Goal: Task Accomplishment & Management: Manage account settings

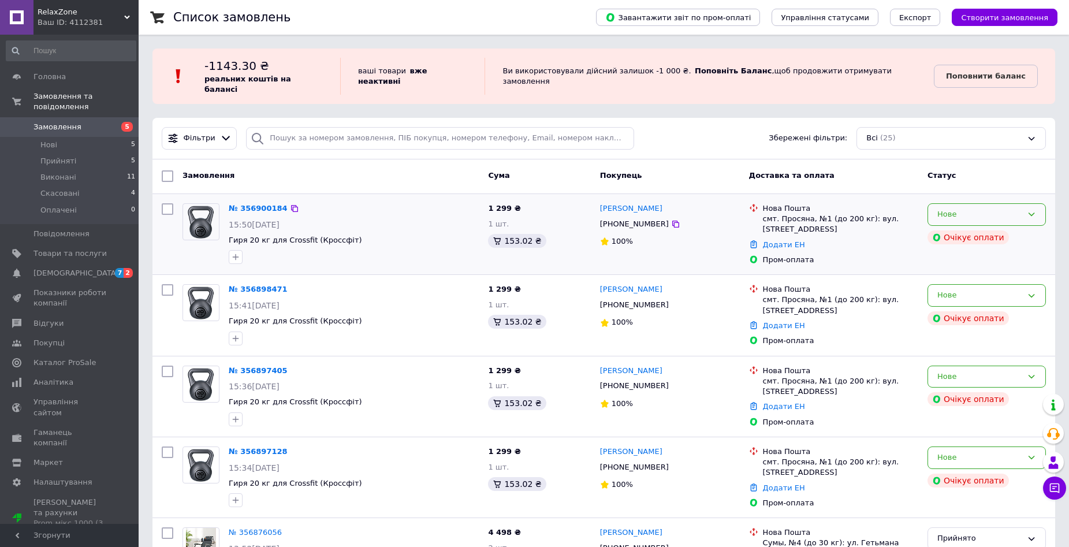
click at [977, 213] on div "Нове" at bounding box center [986, 214] width 118 height 23
click at [985, 271] on li "Скасовано" at bounding box center [986, 280] width 117 height 21
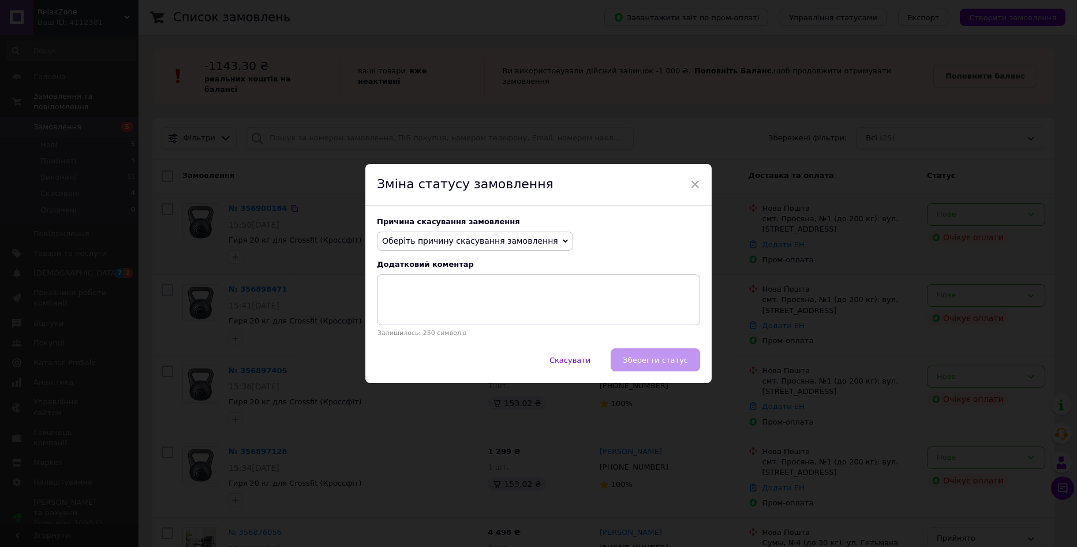
click at [533, 243] on span "Оберіть причину скасування замовлення" at bounding box center [470, 240] width 176 height 9
click at [492, 292] on li "Оплата не надійшла" at bounding box center [475, 295] width 195 height 16
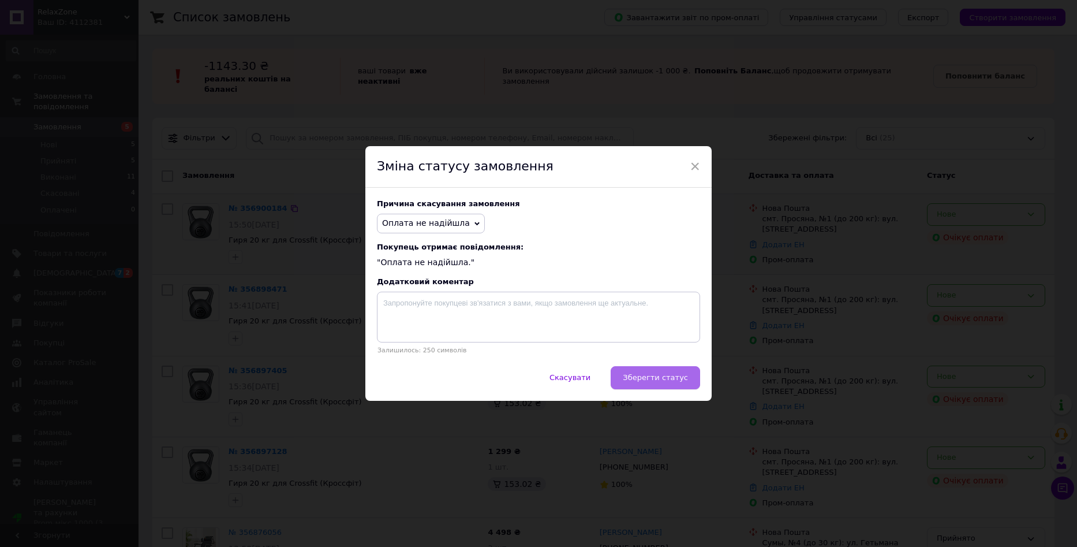
click at [666, 375] on span "Зберегти статус" at bounding box center [655, 377] width 65 height 9
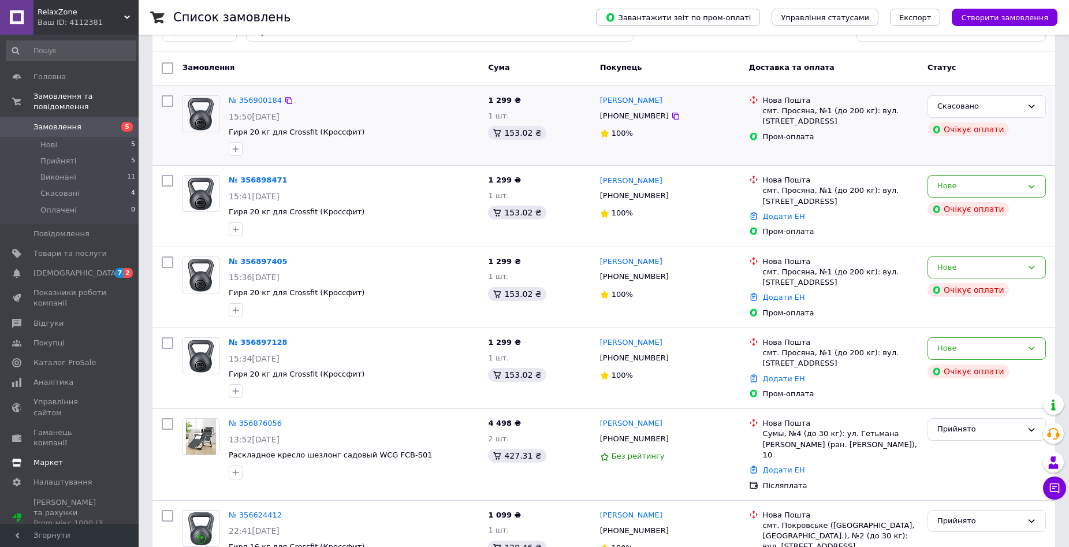
scroll to position [115, 0]
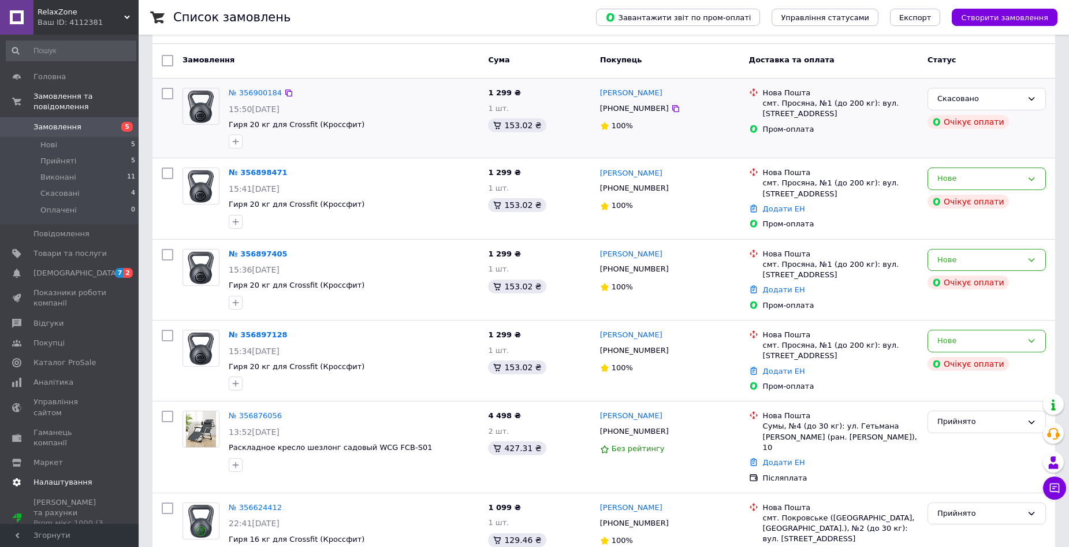
click at [80, 477] on span "Налаштування" at bounding box center [62, 482] width 59 height 10
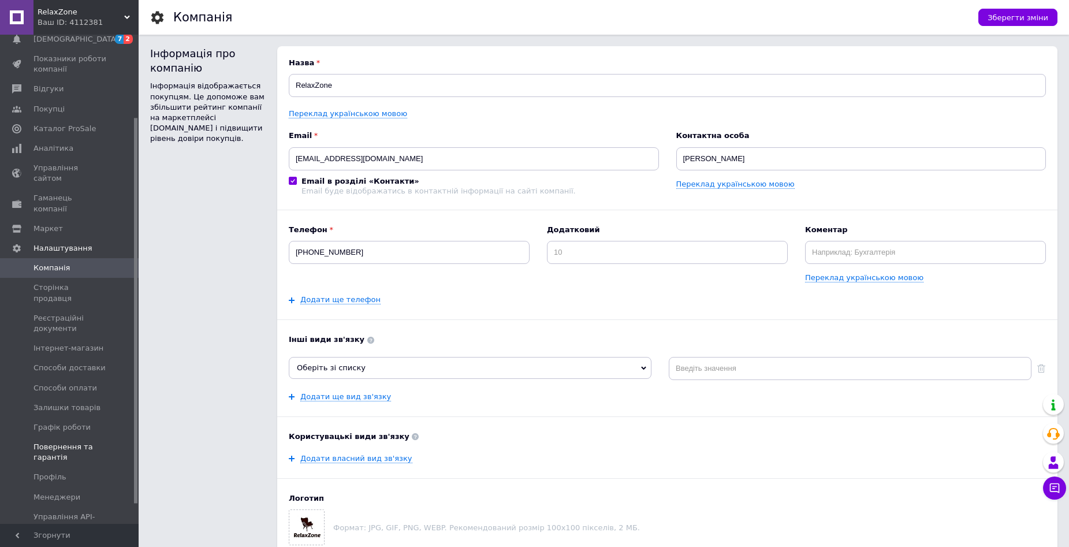
scroll to position [115, 0]
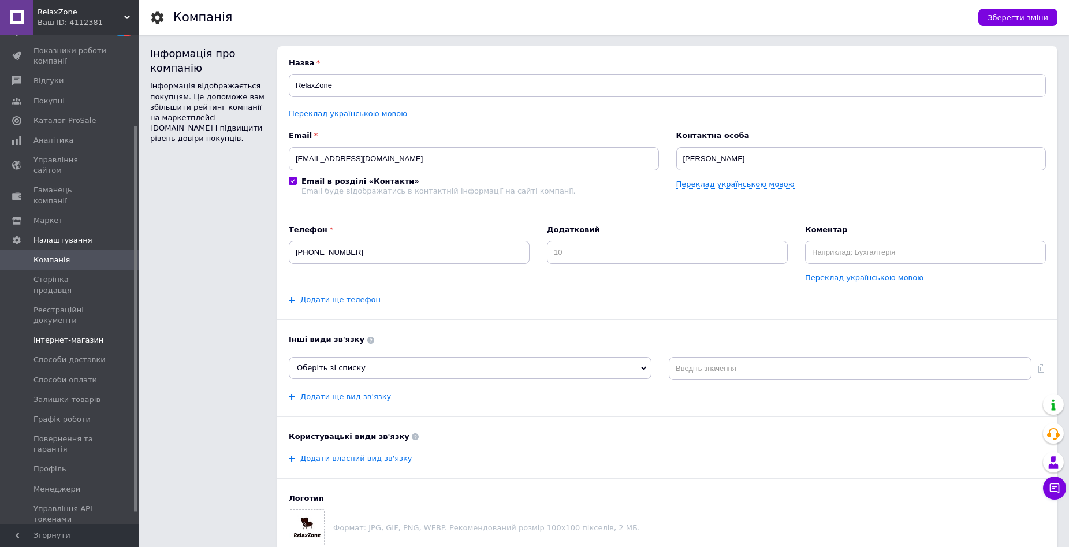
click at [82, 335] on span "Інтернет-магазин" at bounding box center [68, 340] width 70 height 10
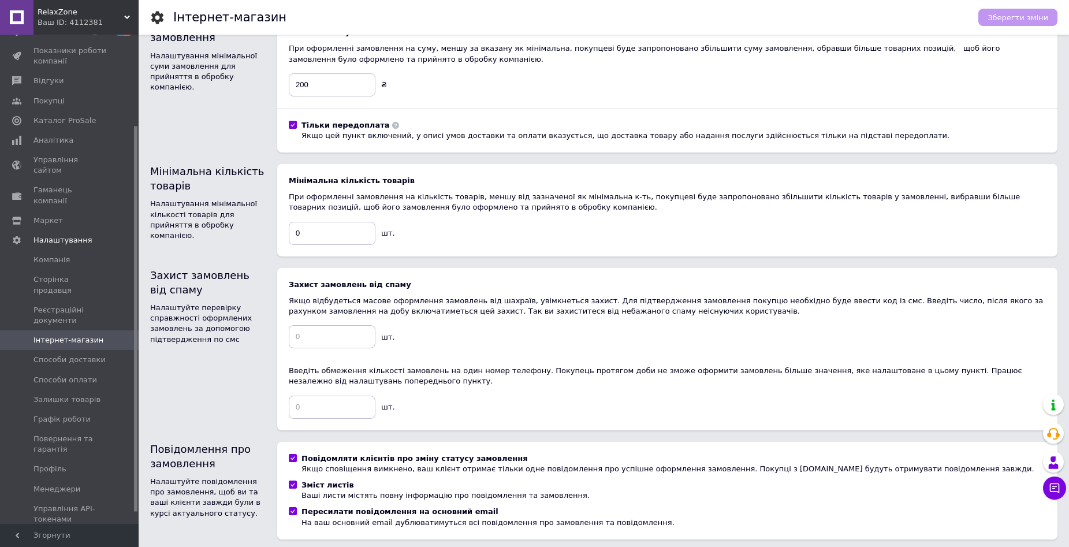
scroll to position [231, 0]
click at [328, 247] on div "Мінімальна кількість товарів При оформленні замовлення на кількість товарів, ме…" at bounding box center [667, 209] width 780 height 92
click at [334, 233] on input "0" at bounding box center [332, 232] width 87 height 23
click at [332, 340] on input at bounding box center [332, 335] width 87 height 23
type input "2"
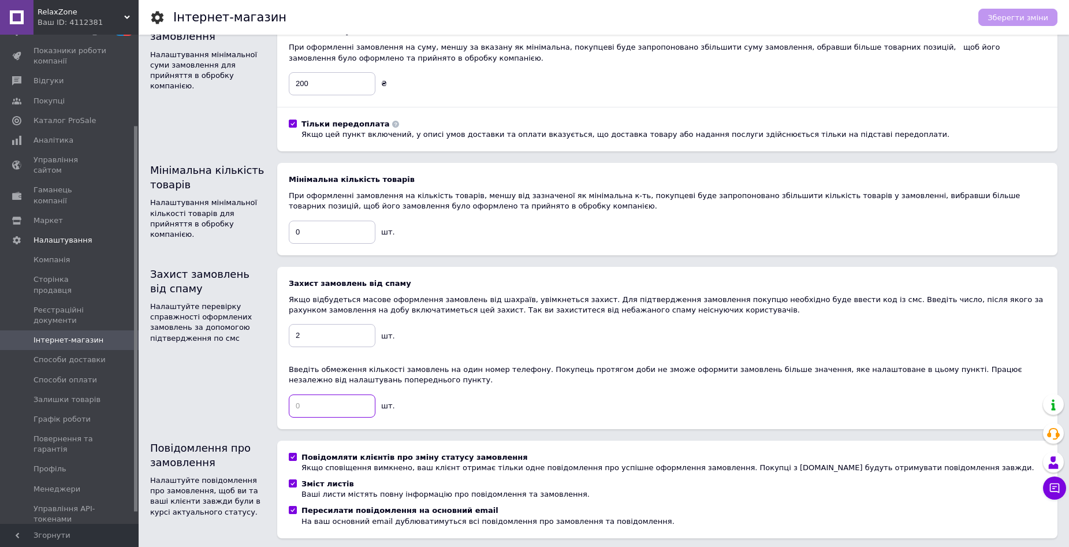
click at [337, 407] on input at bounding box center [332, 405] width 87 height 23
type input "1"
click at [469, 384] on div "Введіть обмеження кількості замовлень на один номер телефону. Покупець протягом…" at bounding box center [667, 374] width 757 height 21
click at [342, 401] on input "1" at bounding box center [332, 405] width 87 height 23
type input "2"
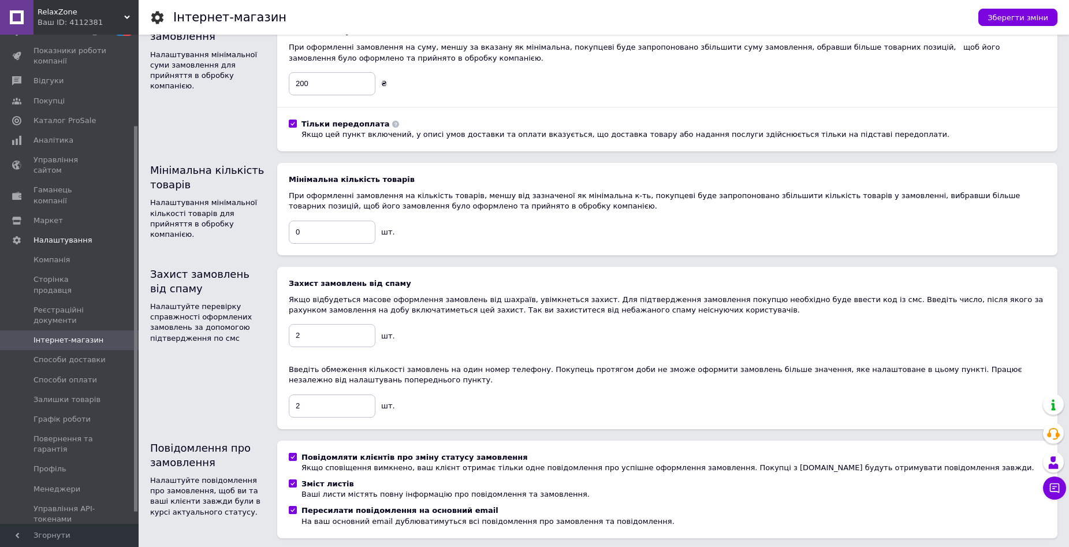
click at [528, 403] on div "Захист замовлень від спаму Якщо відбудеться масове оформлення замовлень від шах…" at bounding box center [667, 347] width 757 height 139
drag, startPoint x: 301, startPoint y: 342, endPoint x: 287, endPoint y: 341, distance: 13.9
click at [287, 341] on div "Захист замовлень від спаму Якщо відбудеться масове оформлення замовлень від шах…" at bounding box center [667, 348] width 780 height 162
type input "1"
click at [465, 339] on div "Захист замовлень від спаму Якщо відбудеться масове оформлення замовлень від шах…" at bounding box center [667, 347] width 757 height 139
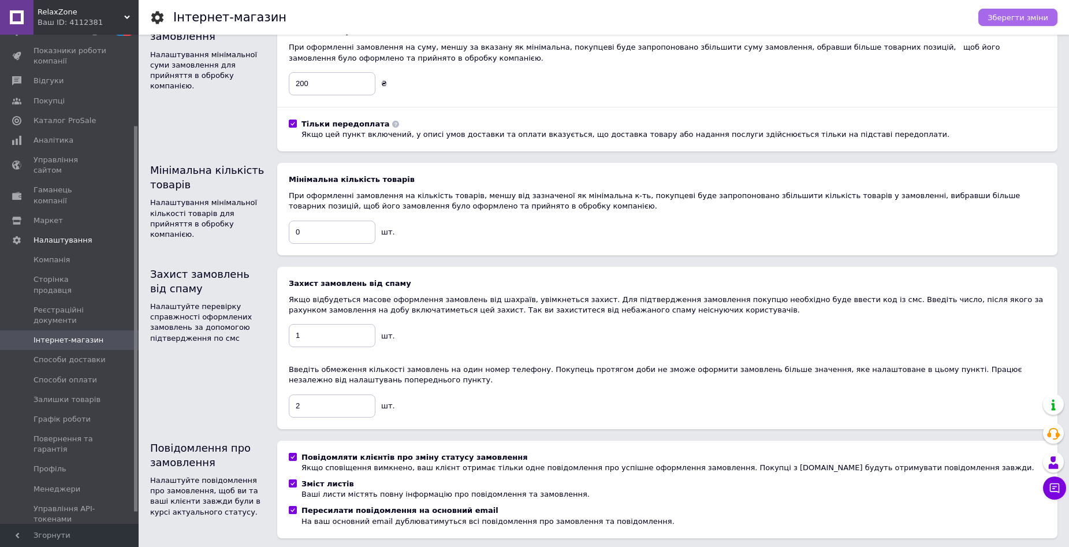
click at [1016, 21] on span "Зберегти зміни" at bounding box center [1017, 17] width 61 height 9
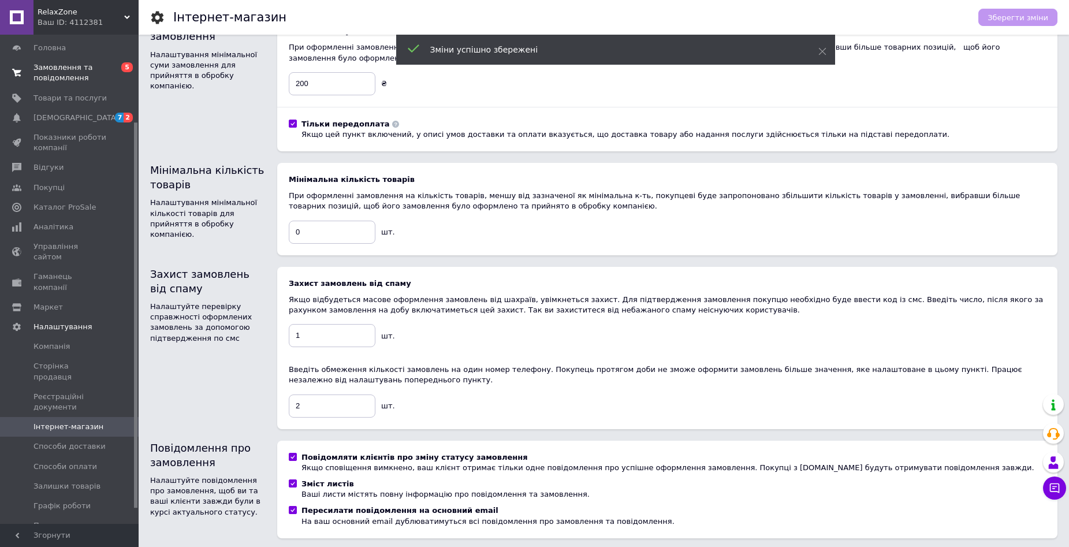
scroll to position [0, 0]
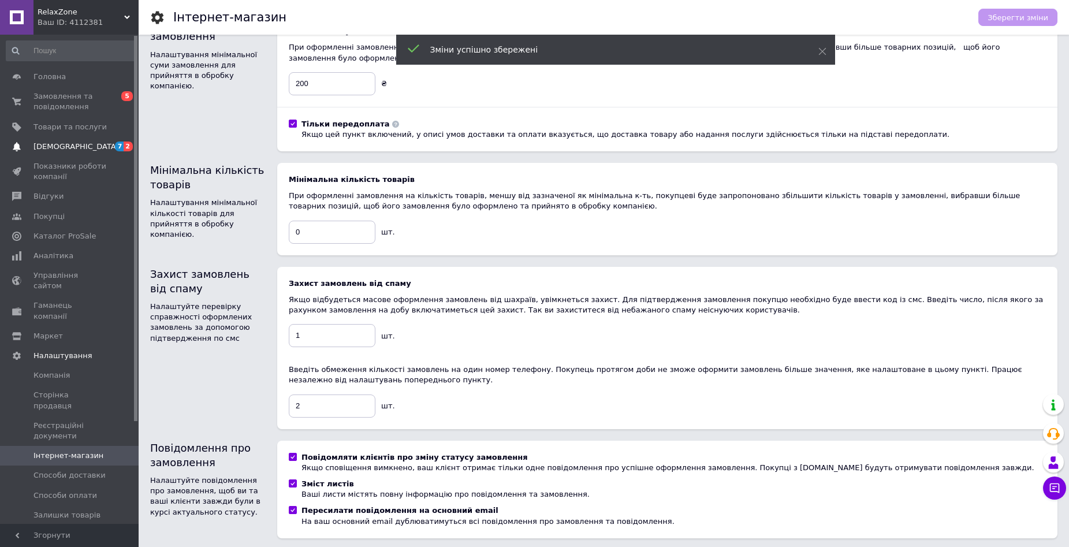
click at [89, 141] on span "[DEMOGRAPHIC_DATA]" at bounding box center [69, 146] width 73 height 10
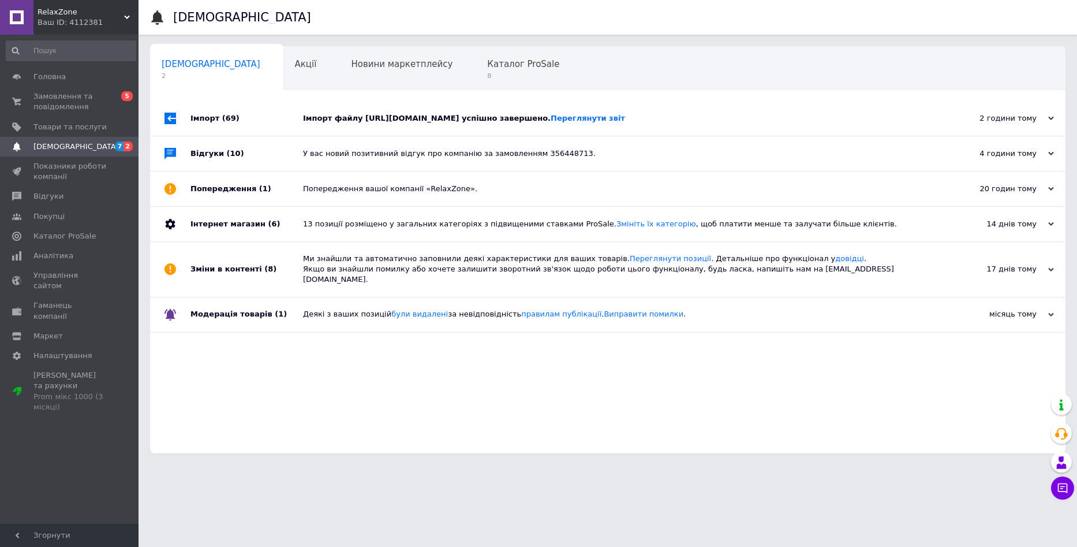
click at [375, 120] on div "Імпорт файлу https://trenazhery.if.ua/products_feed.xml?hash_tag=e4e95273b50de3…" at bounding box center [621, 118] width 636 height 10
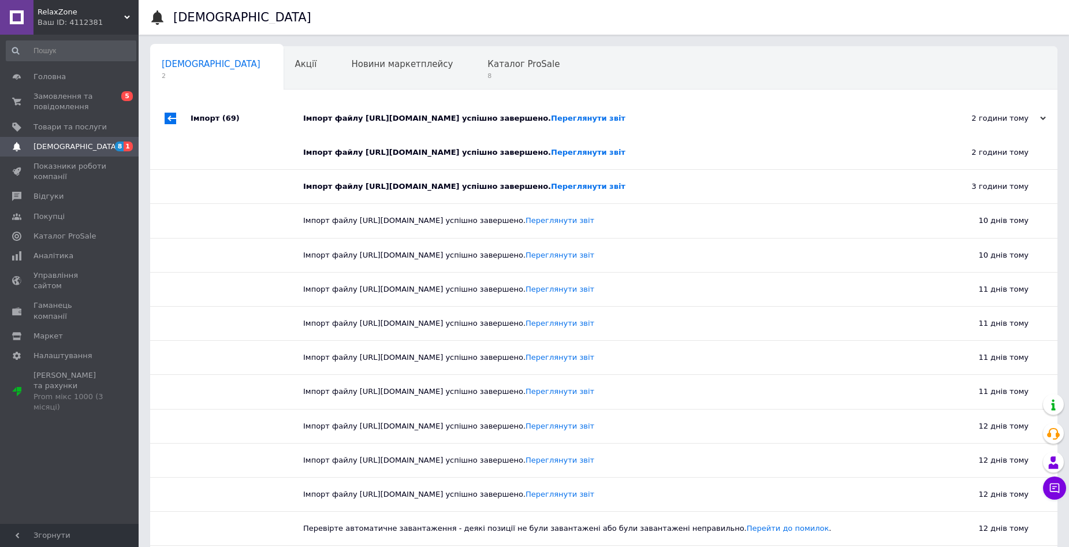
click at [379, 122] on div "Імпорт файлу https://trenazhery.if.ua/products_feed.xml?hash_tag=e4e95273b50de3…" at bounding box center [616, 118] width 627 height 10
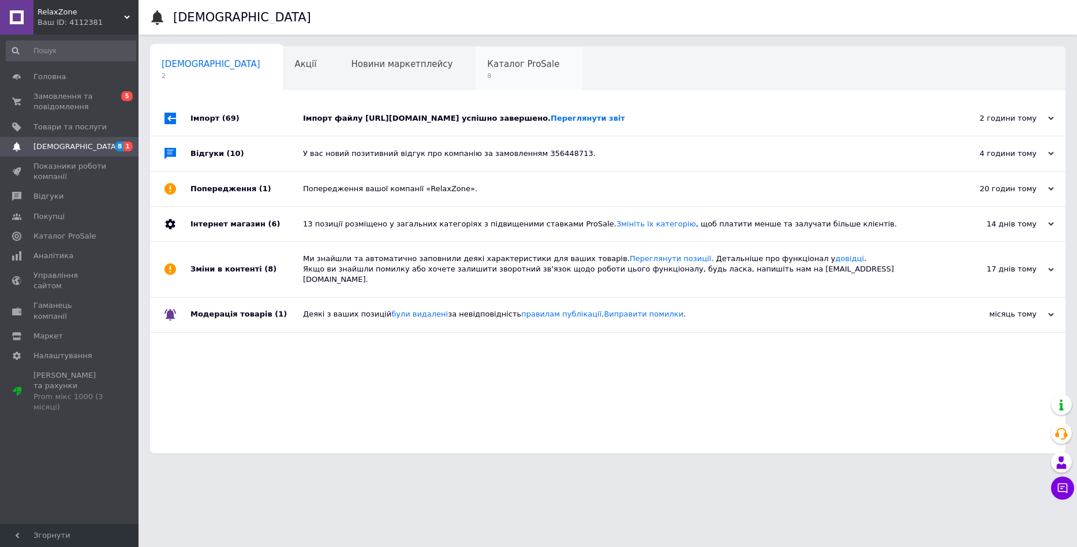
click at [476, 70] on div "Каталог ProSale 8" at bounding box center [529, 69] width 107 height 44
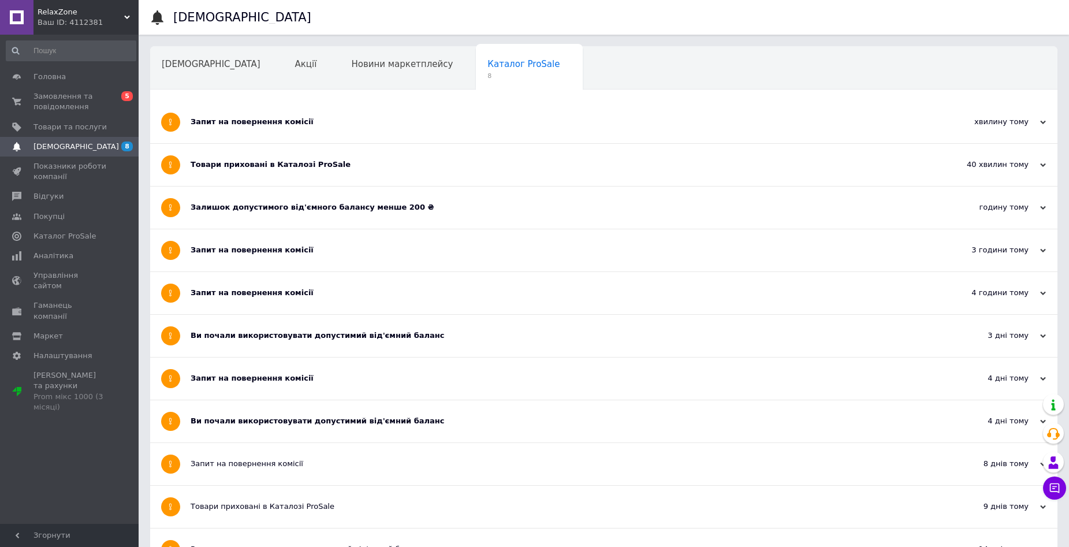
click at [365, 123] on div "Запит на повернення комісії" at bounding box center [561, 122] width 740 height 10
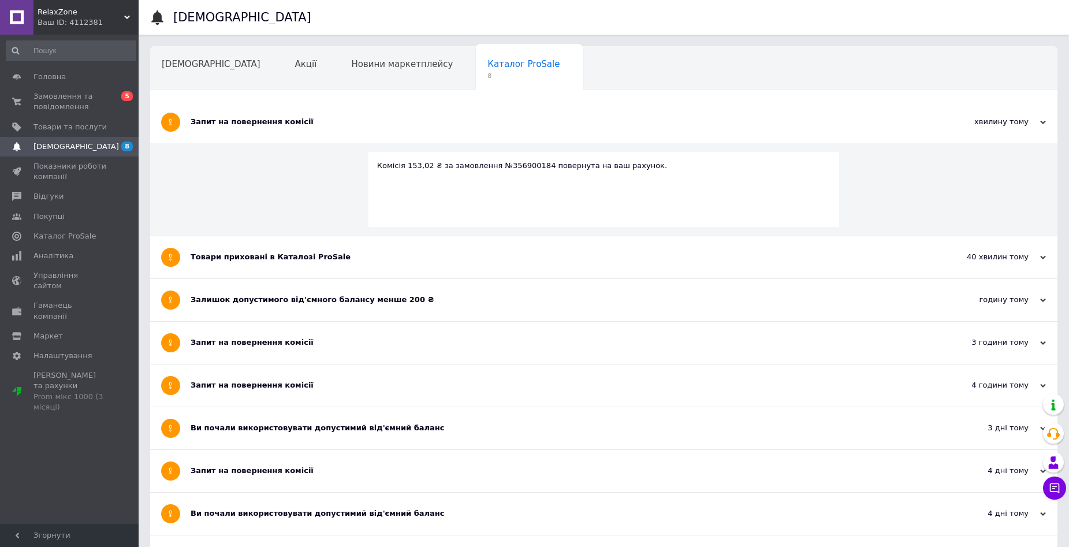
click at [367, 123] on div "Запит на повернення комісії" at bounding box center [561, 122] width 740 height 10
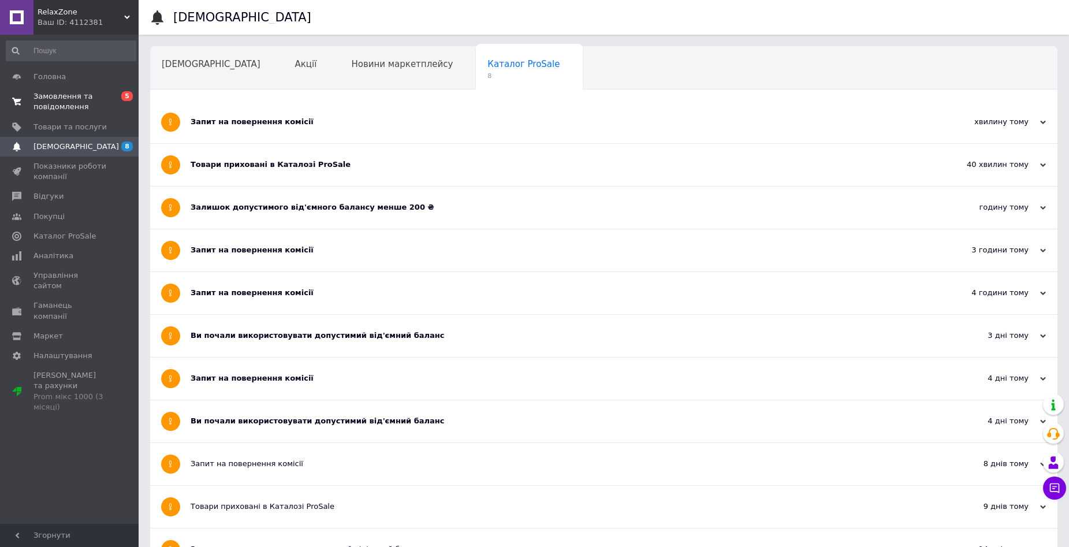
click at [90, 100] on span "Замовлення та повідомлення" at bounding box center [69, 101] width 73 height 21
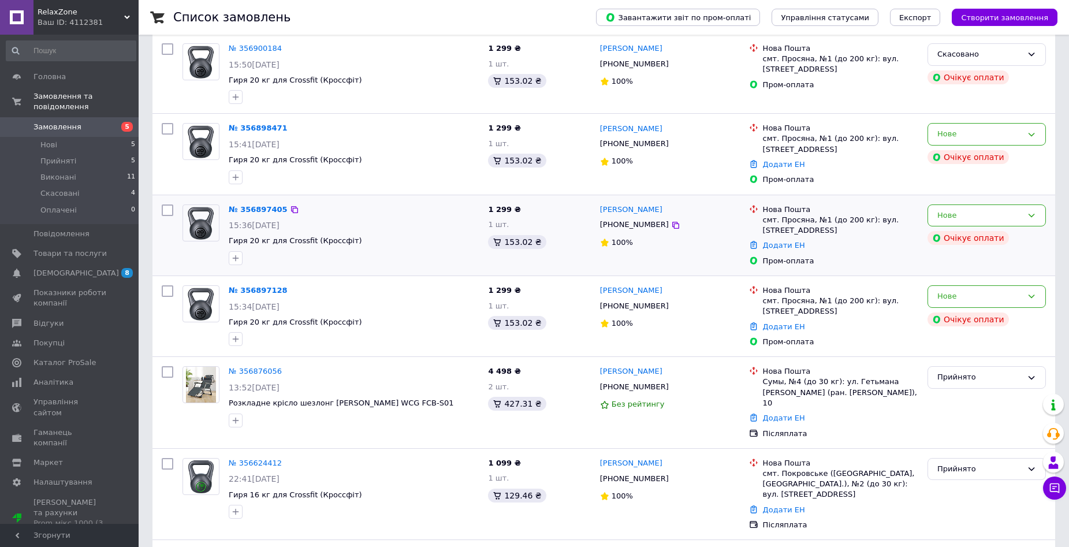
scroll to position [115, 0]
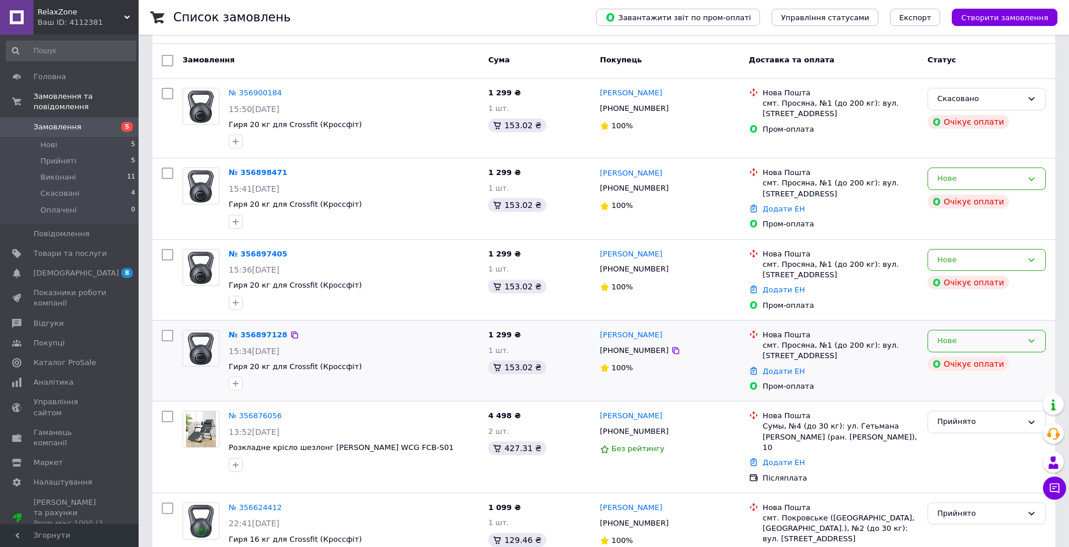
click at [964, 330] on div "Нове" at bounding box center [986, 341] width 118 height 23
click at [962, 397] on li "Скасовано" at bounding box center [986, 407] width 117 height 21
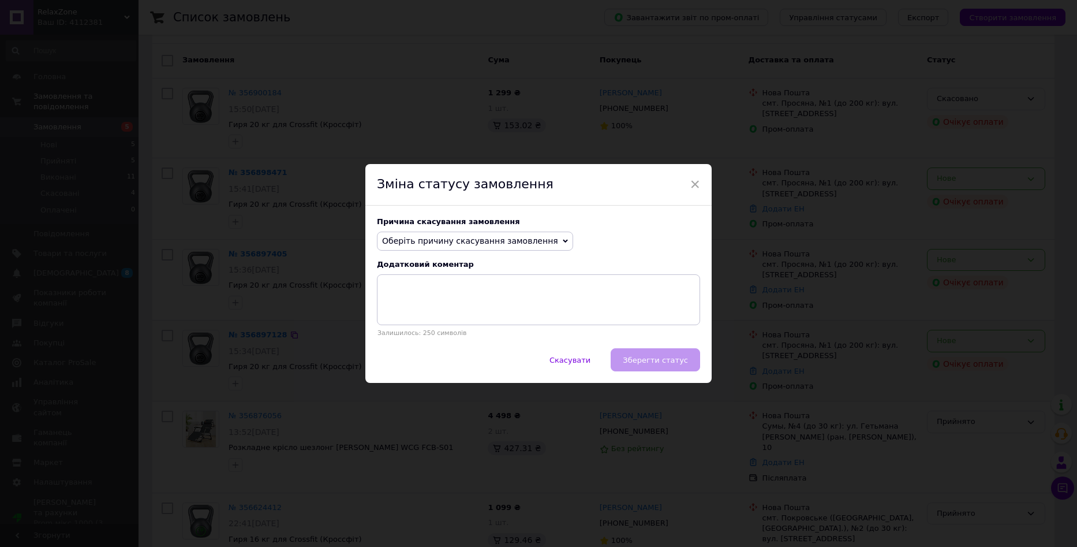
click at [510, 254] on div "Причина скасування замовлення Оберіть причину скасування замовлення Немає в ная…" at bounding box center [538, 277] width 346 height 143
click at [495, 241] on span "Оберіть причину скасування замовлення" at bounding box center [470, 240] width 176 height 9
click at [468, 293] on li "Оплата не надійшла" at bounding box center [475, 295] width 195 height 16
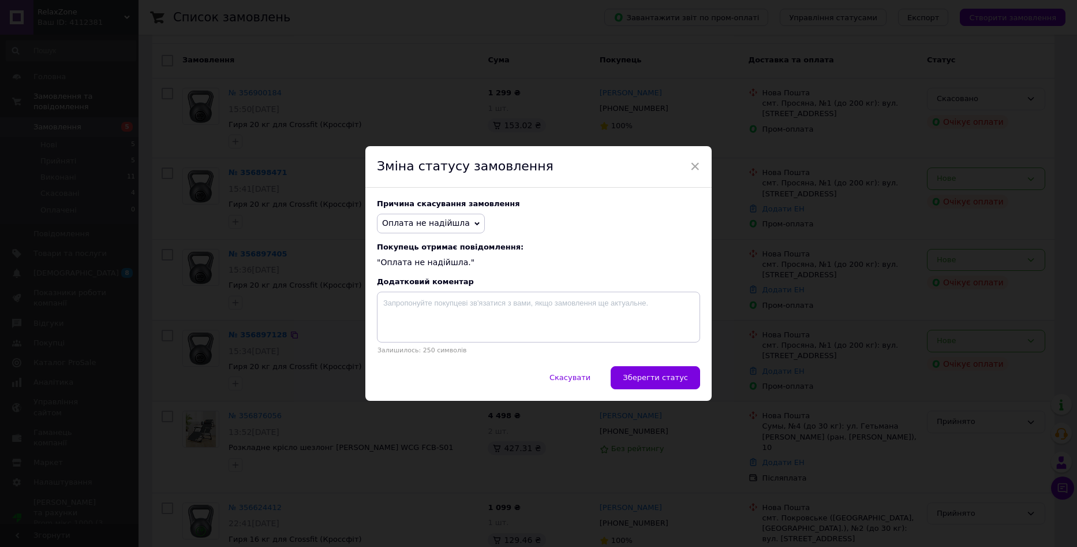
drag, startPoint x: 654, startPoint y: 381, endPoint x: 691, endPoint y: 375, distance: 37.4
click at [655, 381] on span "Зберегти статус" at bounding box center [655, 377] width 65 height 9
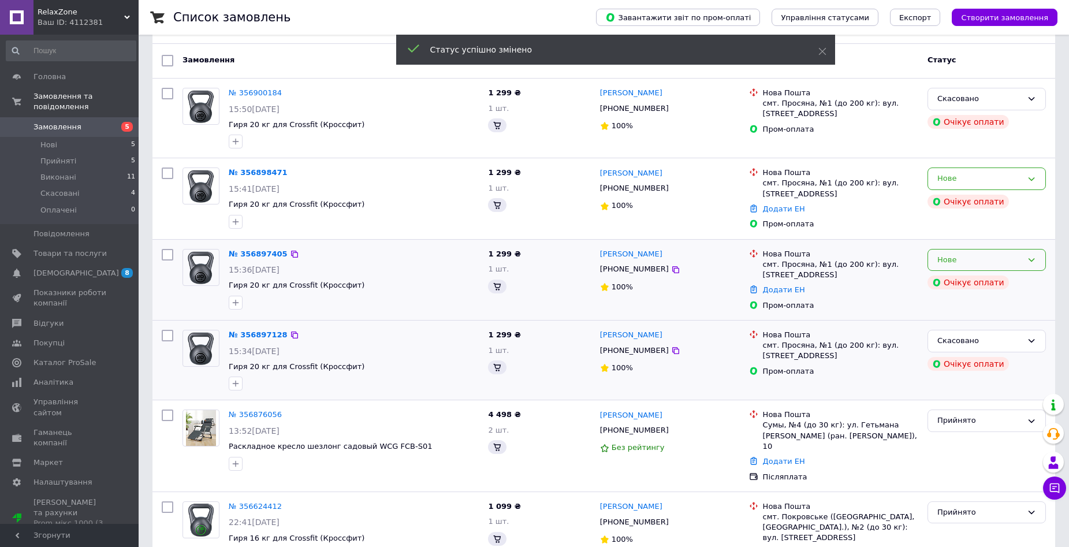
click at [969, 254] on div "Нове" at bounding box center [979, 260] width 85 height 12
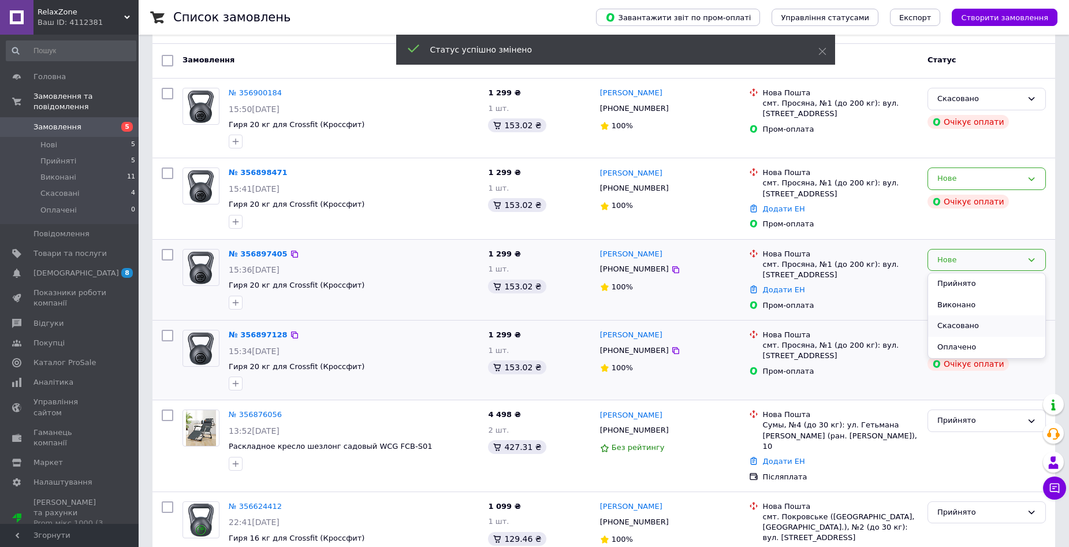
click at [970, 315] on li "Скасовано" at bounding box center [986, 325] width 117 height 21
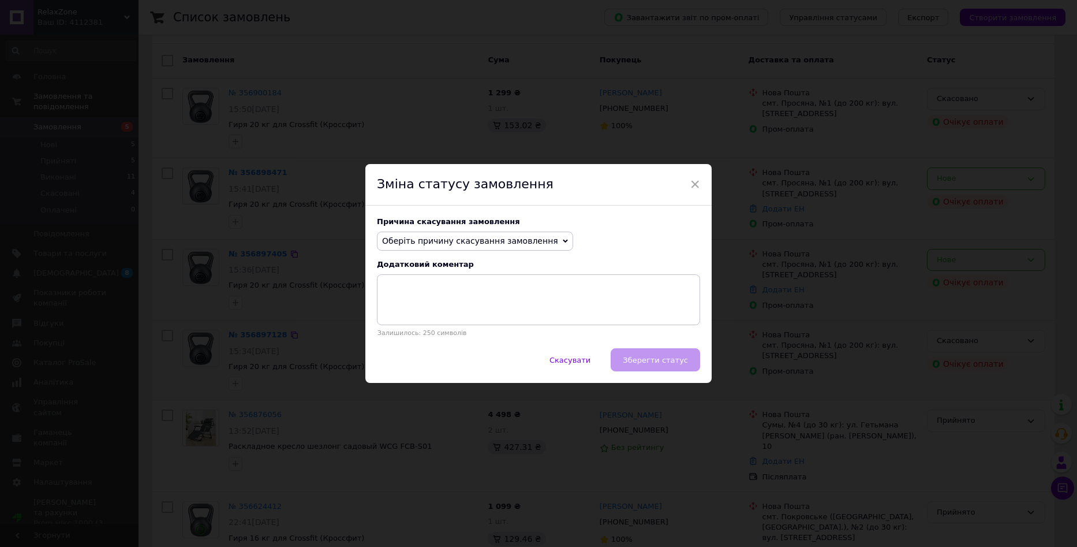
click at [473, 233] on span "Оберіть причину скасування замовлення" at bounding box center [475, 241] width 196 height 20
click at [471, 293] on li "Оплата не надійшла" at bounding box center [475, 295] width 195 height 16
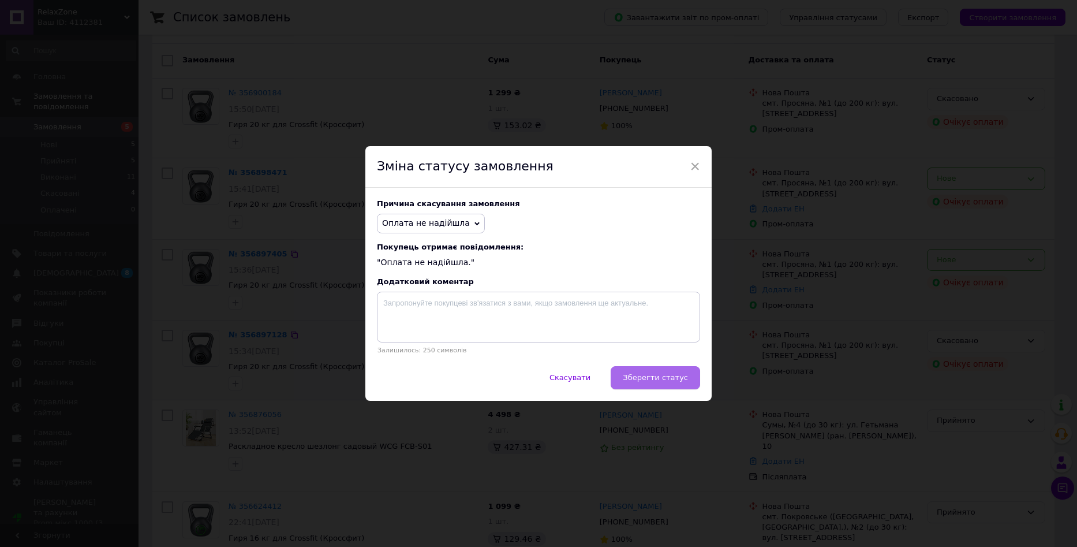
click at [662, 371] on button "Зберегти статус" at bounding box center [655, 377] width 89 height 23
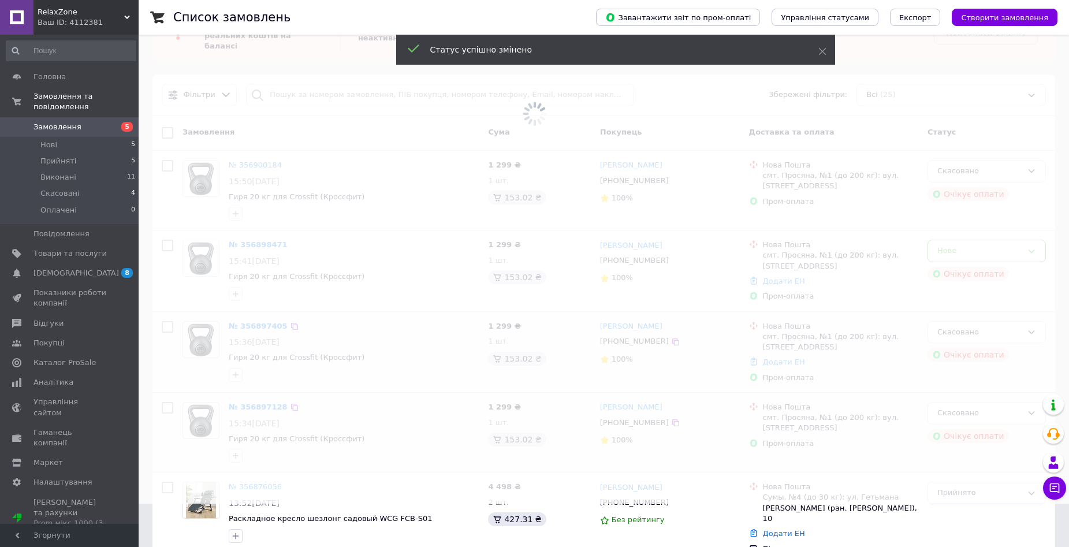
scroll to position [0, 0]
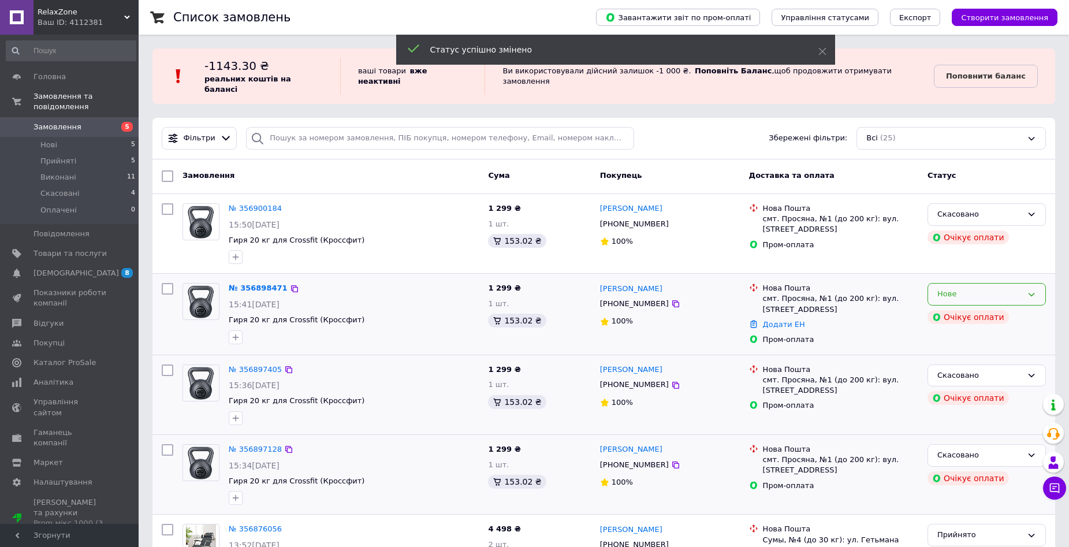
click at [965, 288] on div "Нове" at bounding box center [979, 294] width 85 height 12
click at [962, 350] on li "Скасовано" at bounding box center [986, 360] width 117 height 21
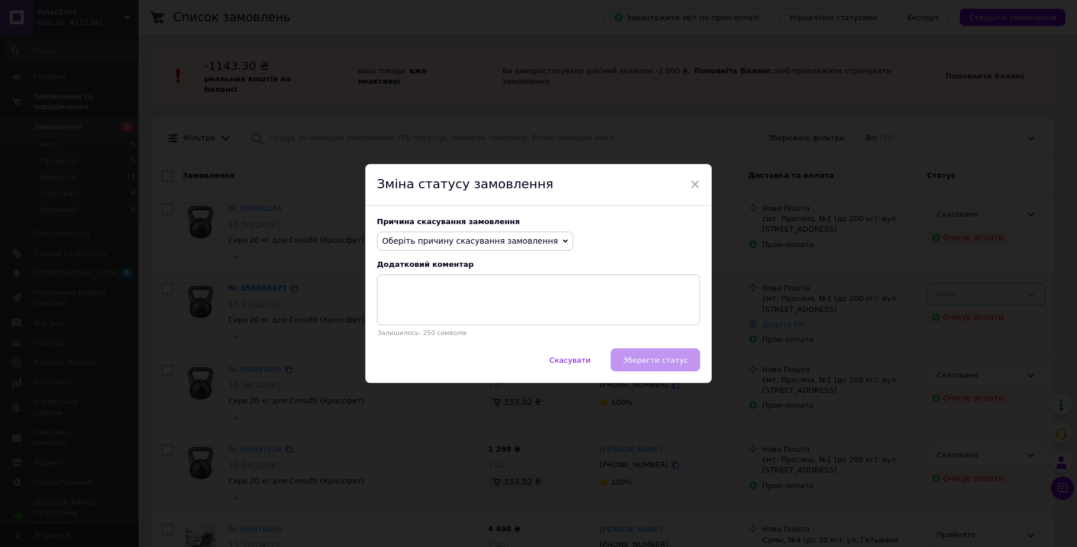
click at [485, 233] on span "Оберіть причину скасування замовлення" at bounding box center [475, 241] width 196 height 20
click at [446, 290] on li "Оплата не надійшла" at bounding box center [475, 295] width 195 height 16
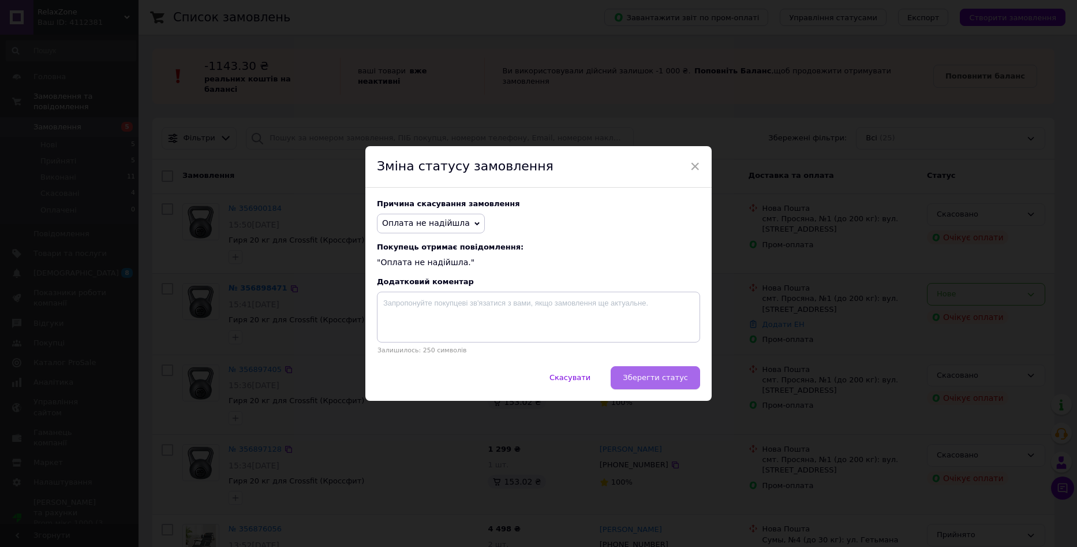
click at [670, 378] on span "Зберегти статус" at bounding box center [655, 377] width 65 height 9
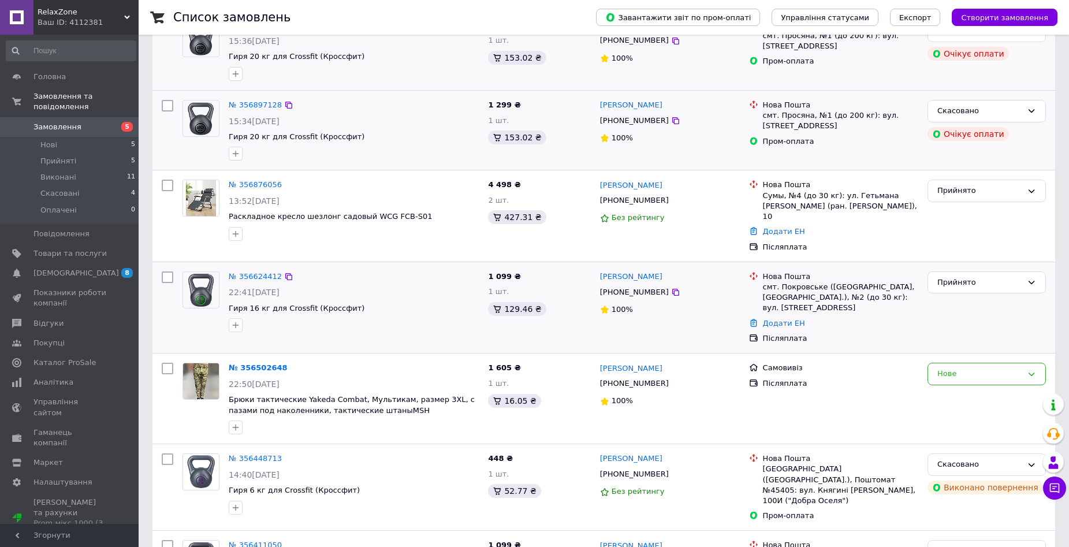
scroll to position [404, 0]
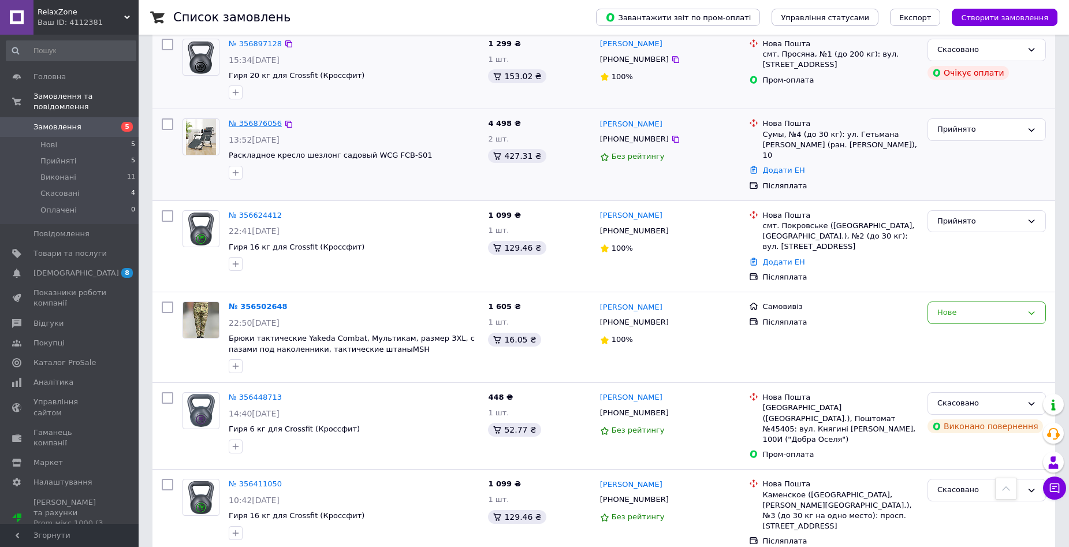
click at [253, 119] on link "№ 356876056" at bounding box center [255, 123] width 53 height 9
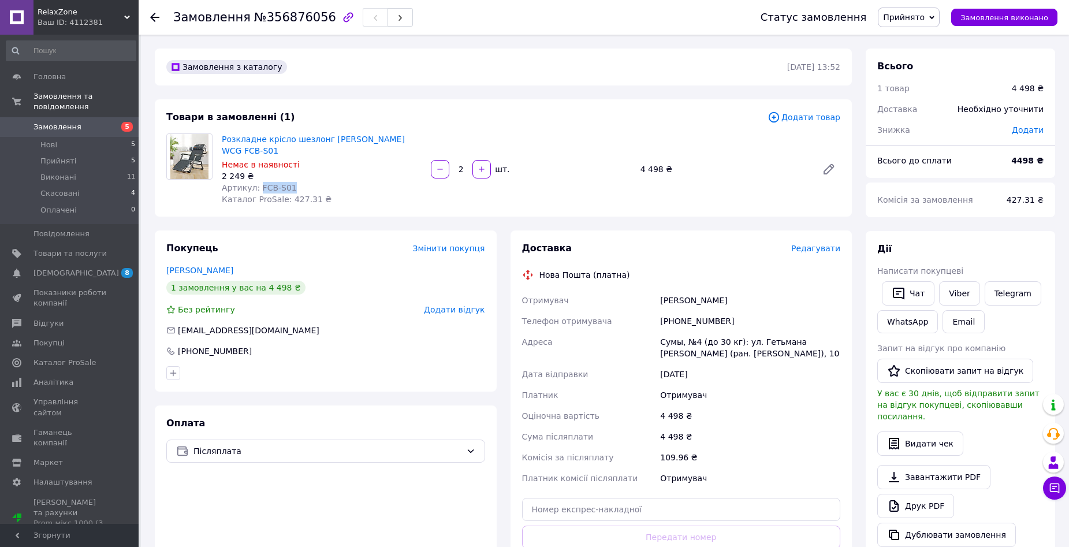
drag, startPoint x: 289, startPoint y: 174, endPoint x: 257, endPoint y: 171, distance: 31.9
click at [257, 182] on div "Артикул: FCB-S01" at bounding box center [322, 188] width 200 height 12
copy span "FCB-S01"
click at [82, 244] on link "Товари та послуги" at bounding box center [71, 254] width 142 height 20
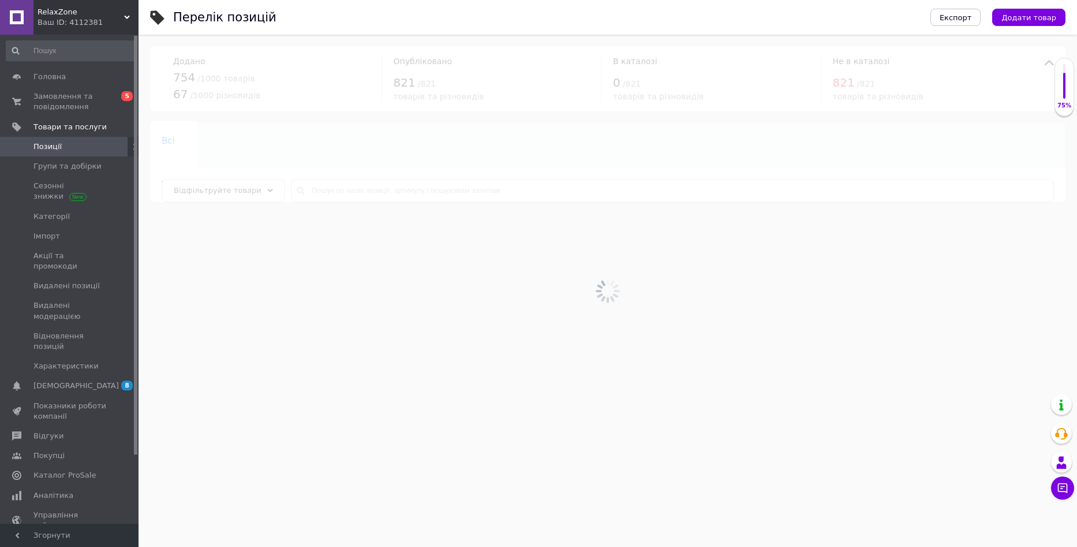
click at [312, 190] on div at bounding box center [608, 291] width 939 height 512
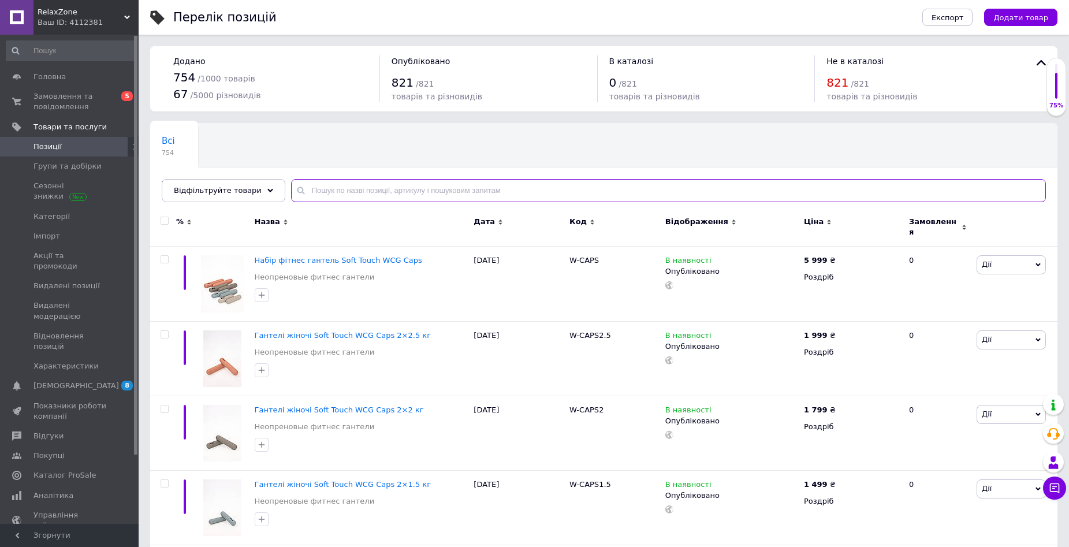
click at [320, 191] on input "text" at bounding box center [668, 190] width 755 height 23
paste input "FCB-S03PC"
type input "FCB-S03PC"
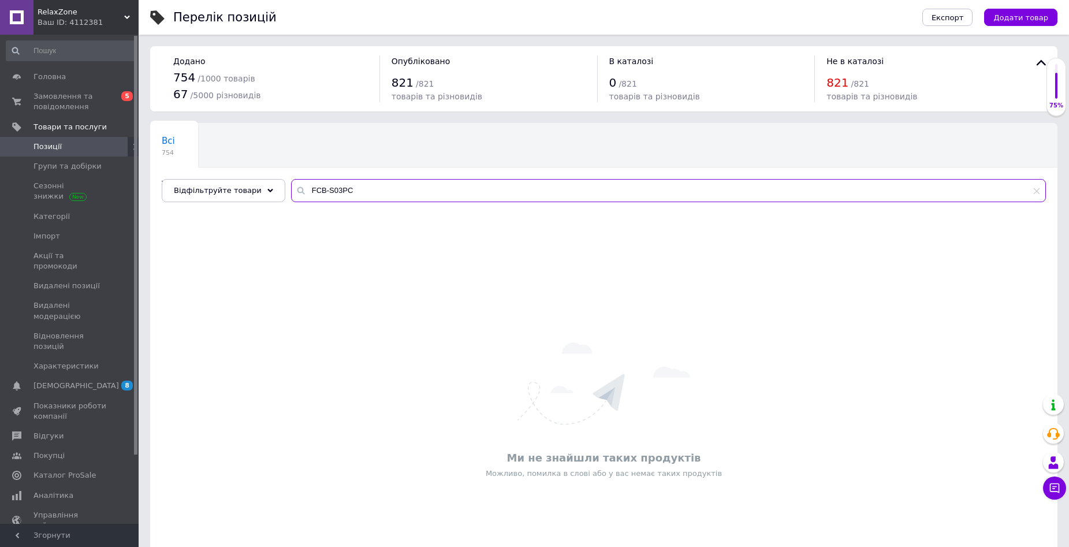
drag, startPoint x: 352, startPoint y: 187, endPoint x: 299, endPoint y: 184, distance: 52.6
click at [295, 186] on input "FCB-S03PC" at bounding box center [668, 190] width 755 height 23
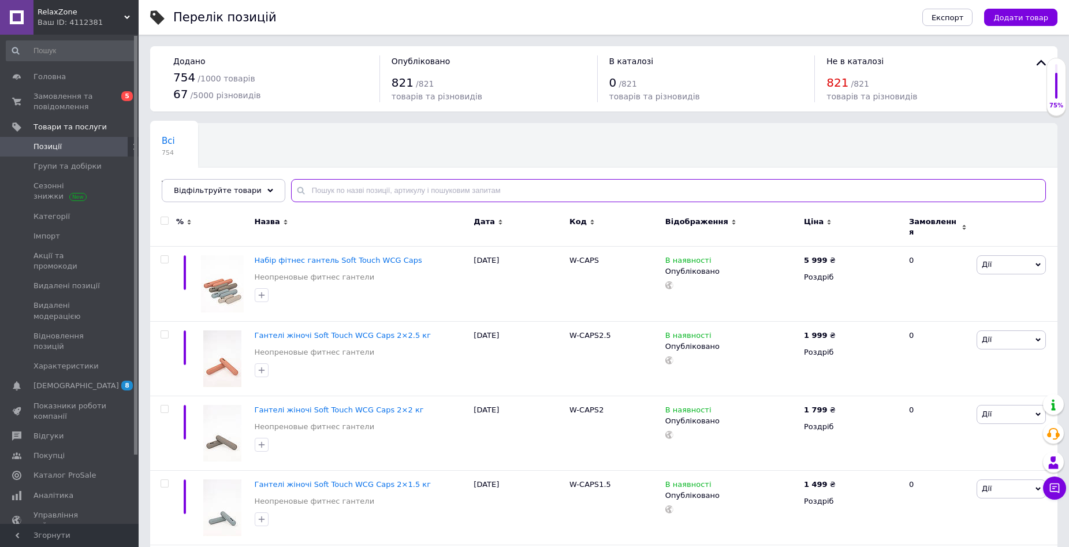
paste input ""Розкладне крісло шезлонг садовий WCG FCB-S03PC + матрац""
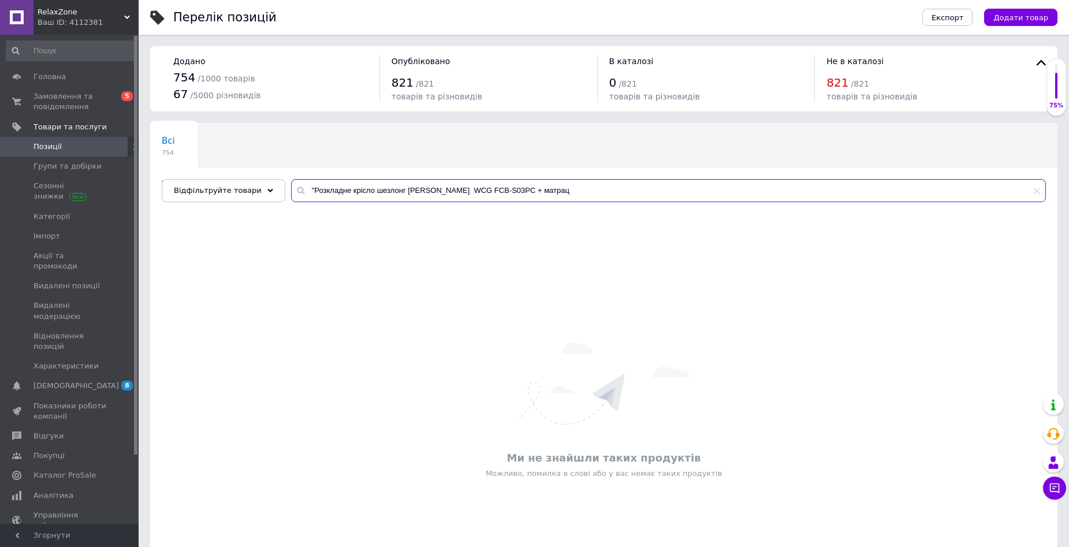
click at [301, 189] on input ""Розкладне крісло шезлонг садовий WCG FCB-S03PC + матрац" at bounding box center [668, 190] width 755 height 23
click at [544, 185] on input "Розкладне крісло шезлонг садовий WCG FCB-S03PC + матрац" at bounding box center [668, 190] width 755 height 23
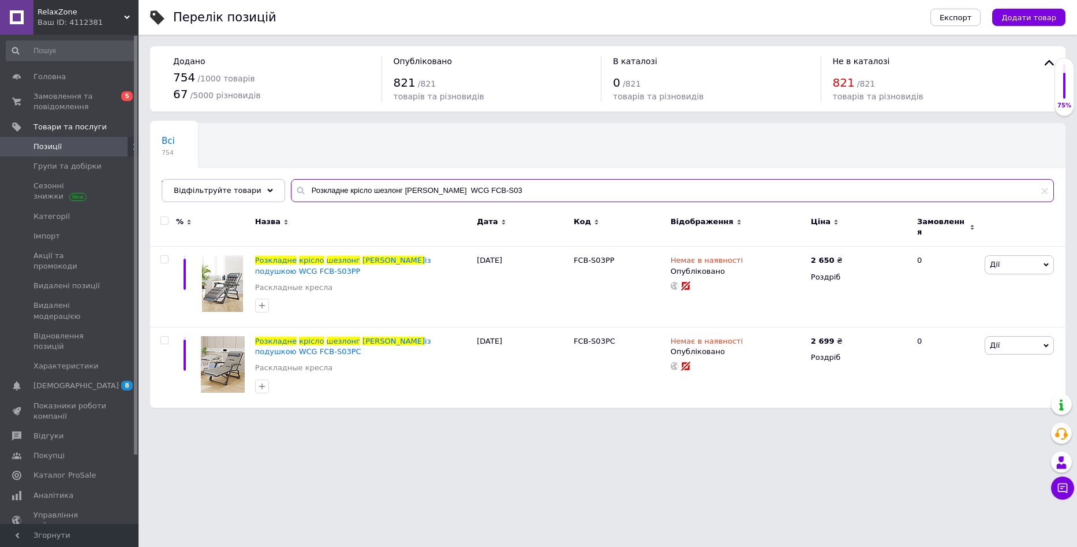
drag, startPoint x: 464, startPoint y: 188, endPoint x: 256, endPoint y: 170, distance: 209.1
click at [255, 169] on div "Всі 754 Товари з проблемними р... 1 Ok Відфільтровано... Зберегти Нічого не зна…" at bounding box center [608, 162] width 916 height 79
paste input "іжко шезлонг WCG FB-S03"
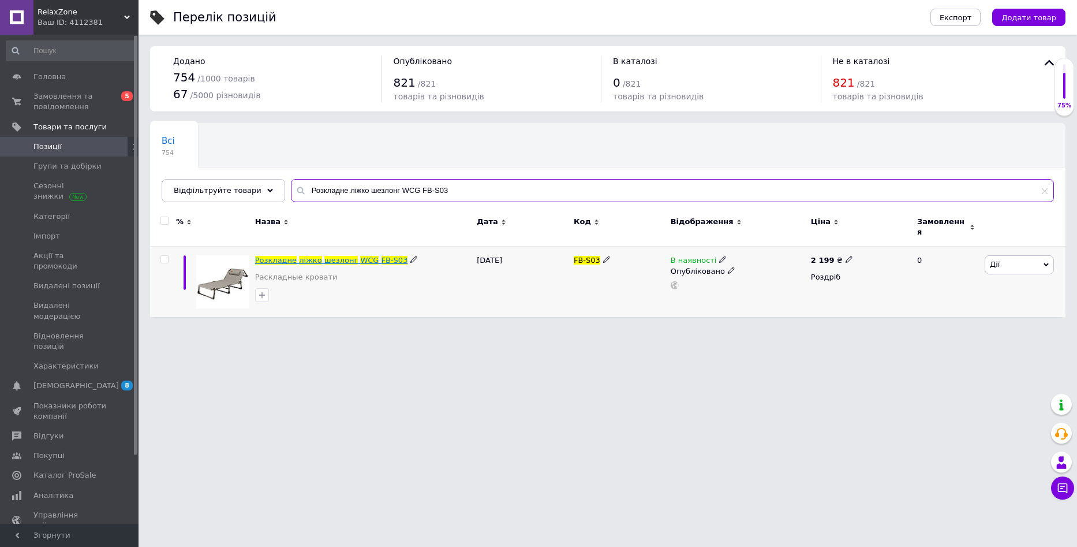
type input "Розкладне ліжко шезлонг WCG FB-S03"
click at [75, 96] on span "Замовлення та повідомлення" at bounding box center [69, 101] width 73 height 21
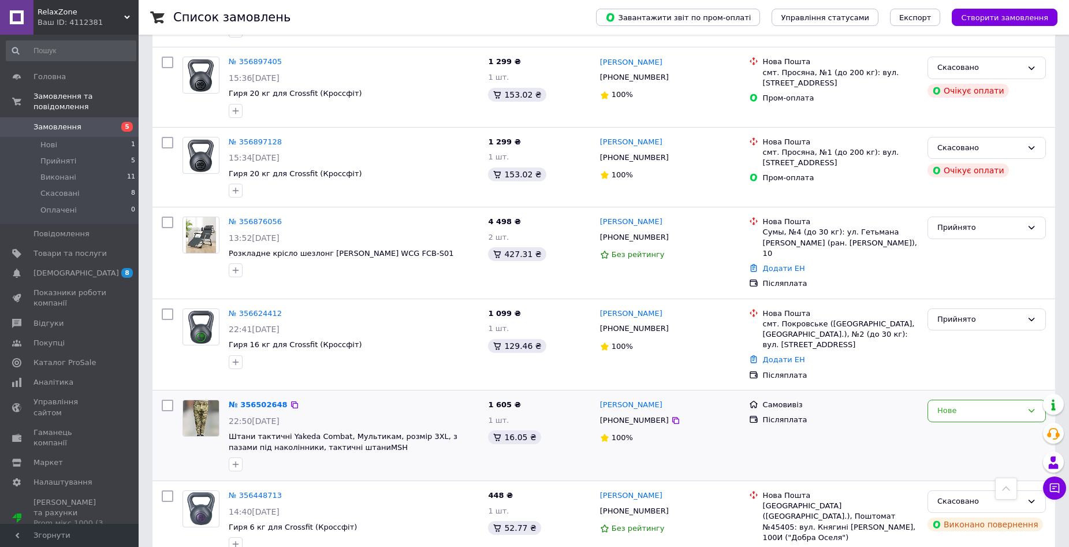
scroll to position [289, 0]
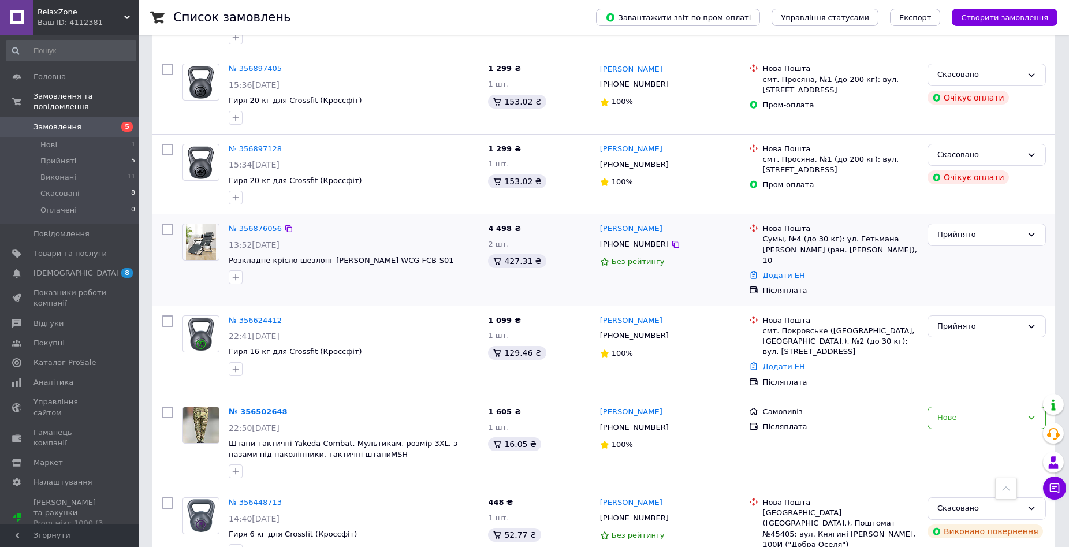
click at [244, 229] on link "№ 356876056" at bounding box center [255, 228] width 53 height 9
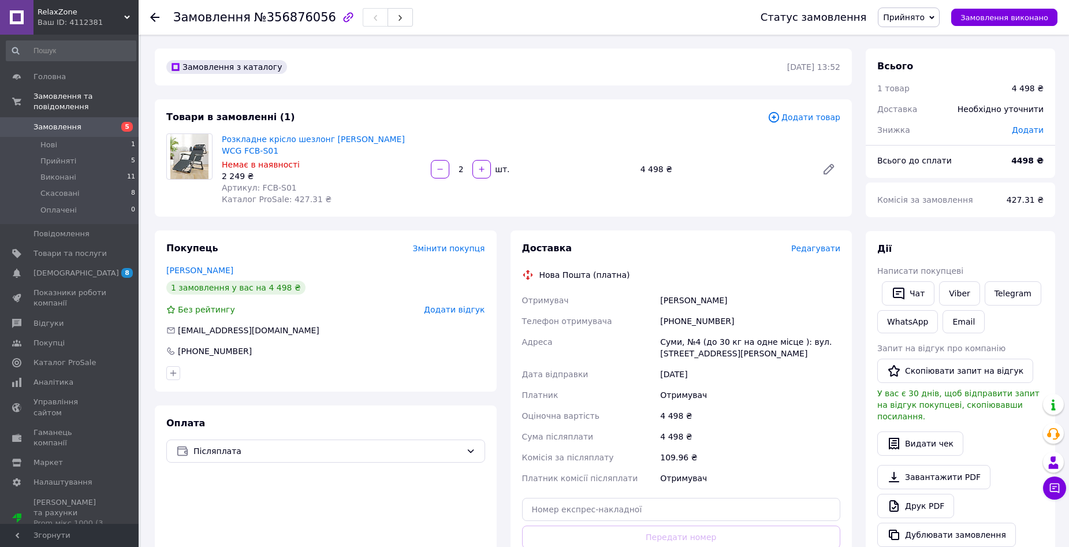
click at [115, 122] on span "5" at bounding box center [123, 127] width 32 height 10
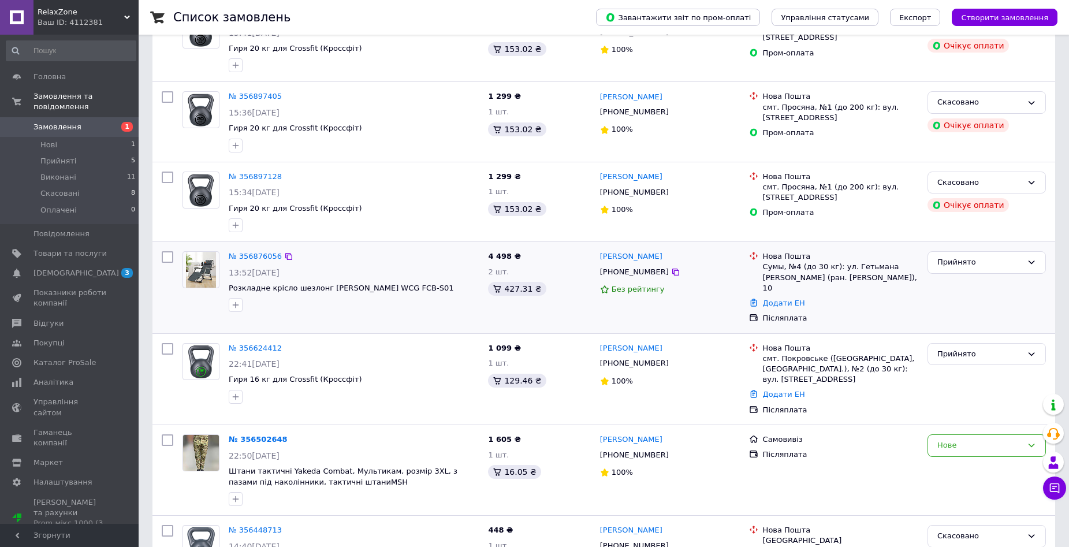
scroll to position [289, 0]
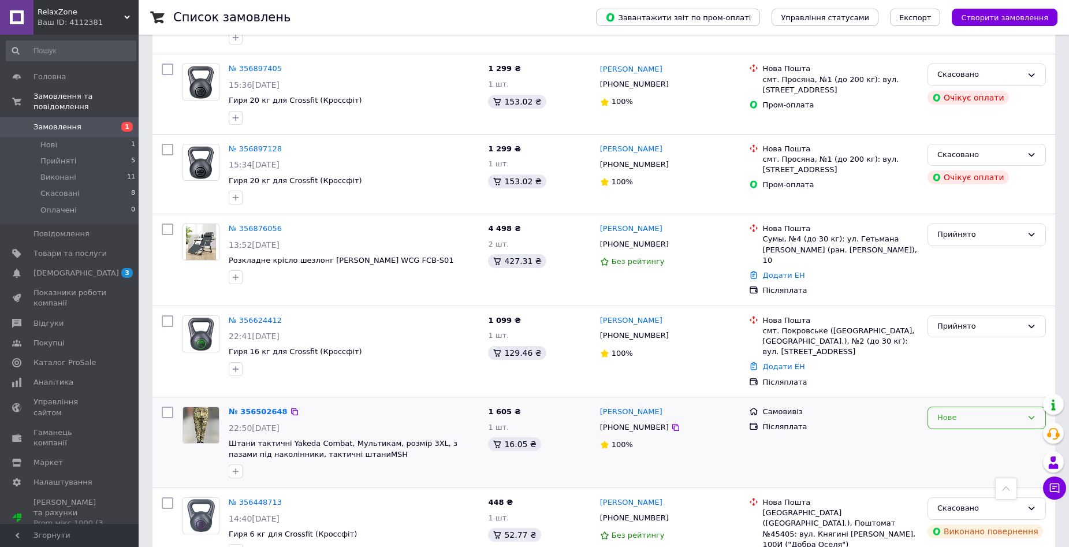
click at [977, 412] on div "Нове" at bounding box center [979, 418] width 85 height 12
click at [969, 431] on li "Прийнято" at bounding box center [986, 441] width 117 height 21
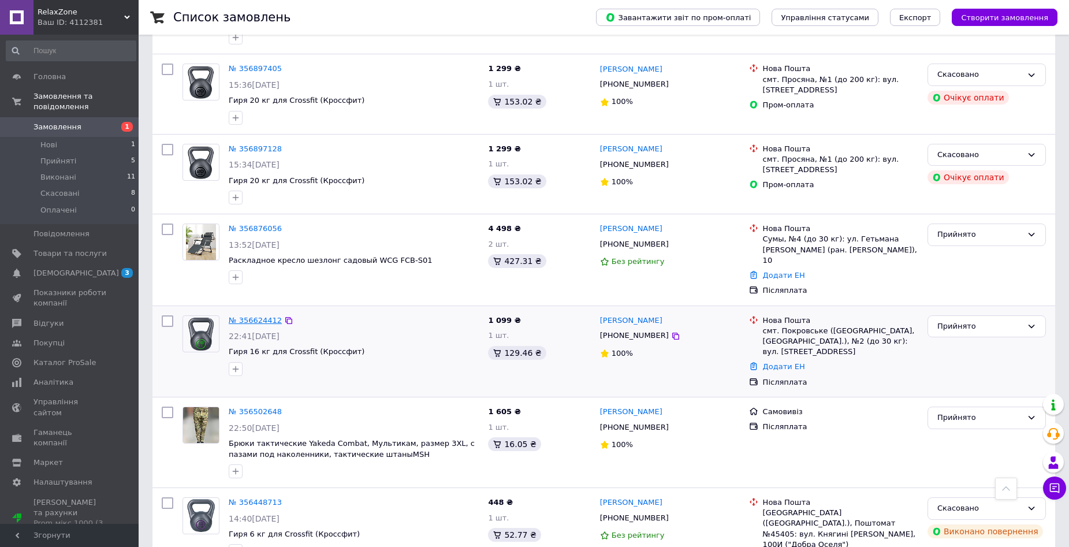
click at [242, 316] on link "№ 356624412" at bounding box center [255, 320] width 53 height 9
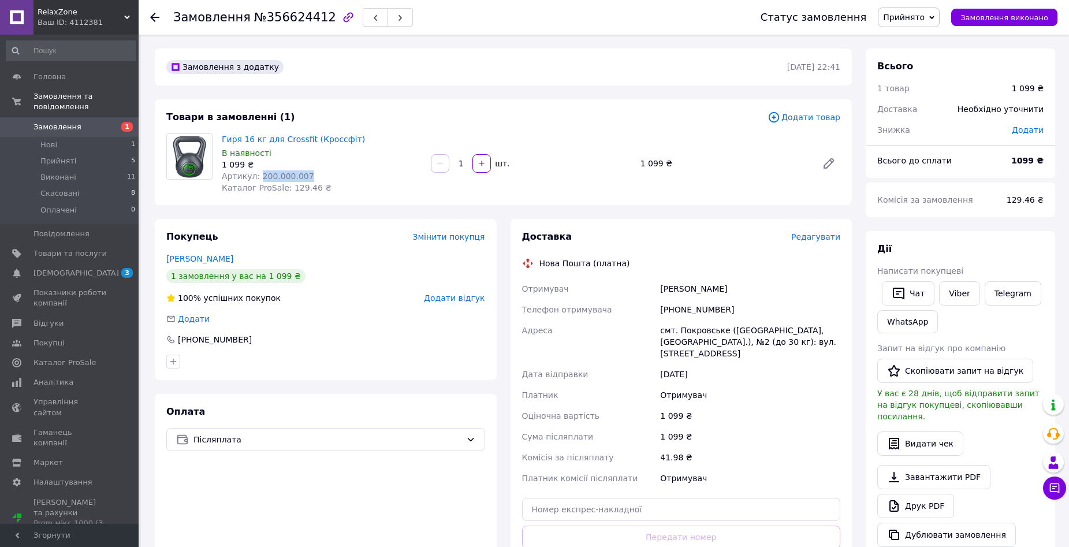
drag, startPoint x: 301, startPoint y: 174, endPoint x: 256, endPoint y: 174, distance: 45.0
click at [256, 174] on div "Артикул: 200.000.007" at bounding box center [322, 176] width 200 height 12
copy span "200.000.007"
click at [400, 91] on div "Замовлення з додатку 10.08.2025 | 22:41 Товари в замовленні (1) Додати товар Ги…" at bounding box center [503, 442] width 711 height 789
click at [74, 117] on link "Замовлення 1" at bounding box center [71, 127] width 142 height 20
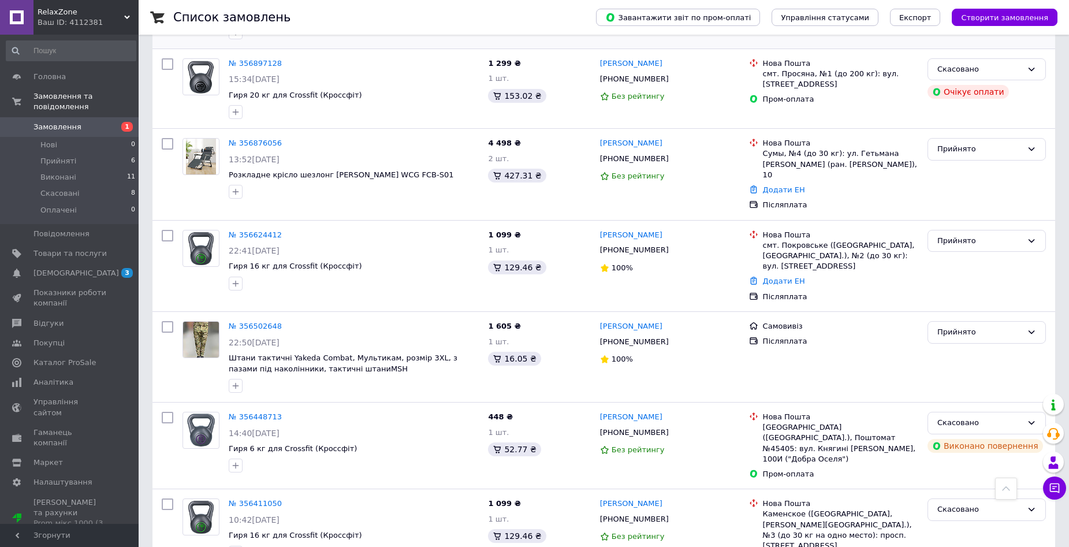
scroll to position [404, 0]
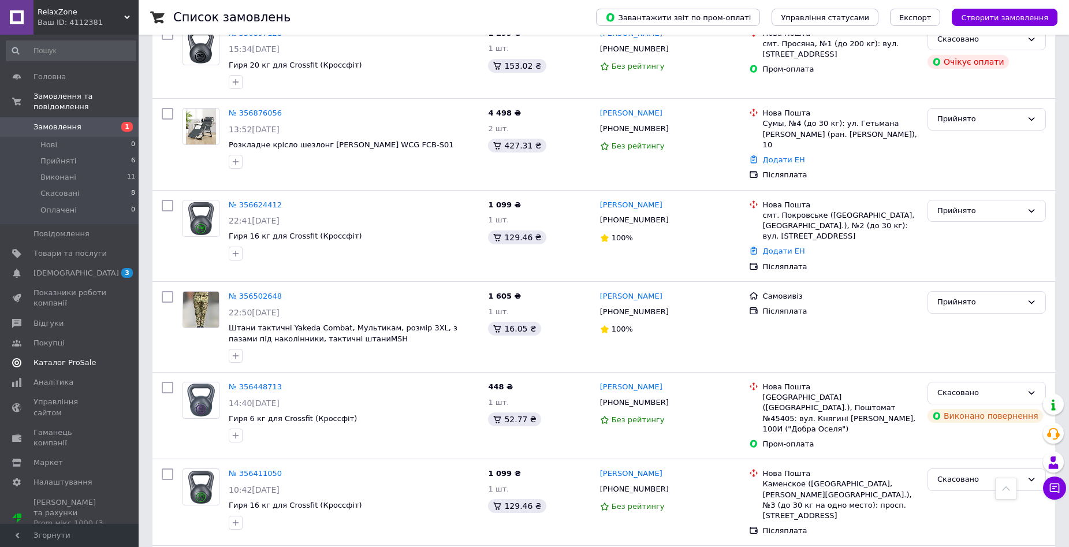
click at [103, 357] on span "Каталог ProSale" at bounding box center [69, 362] width 73 height 10
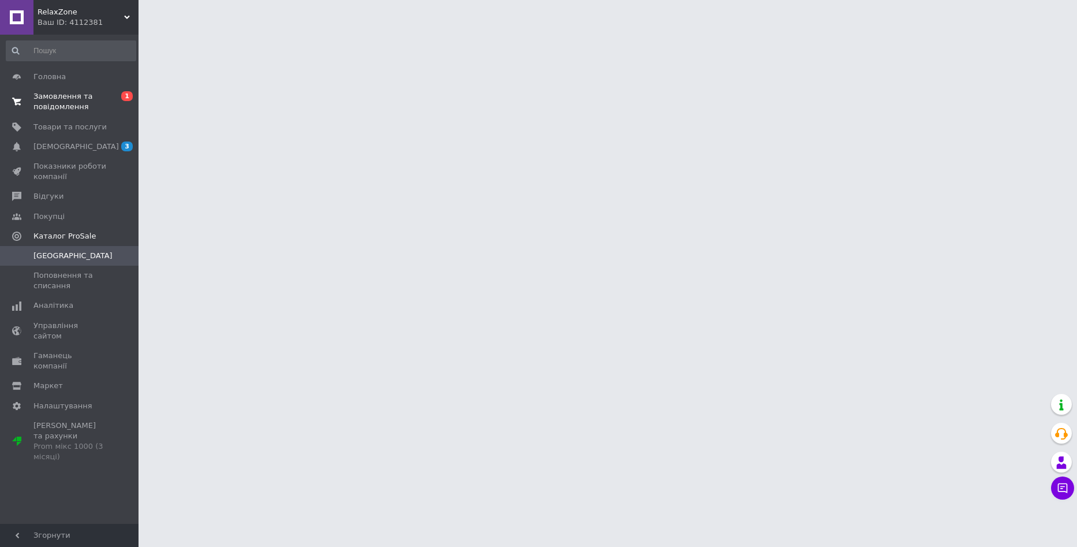
click at [89, 114] on link "Замовлення та повідомлення 0 1" at bounding box center [71, 102] width 142 height 30
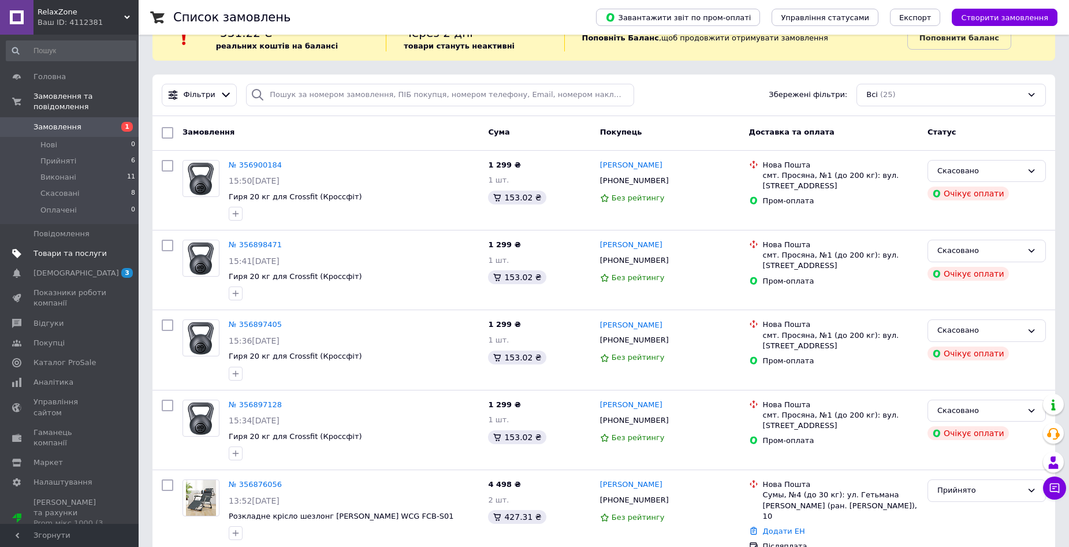
scroll to position [232, 0]
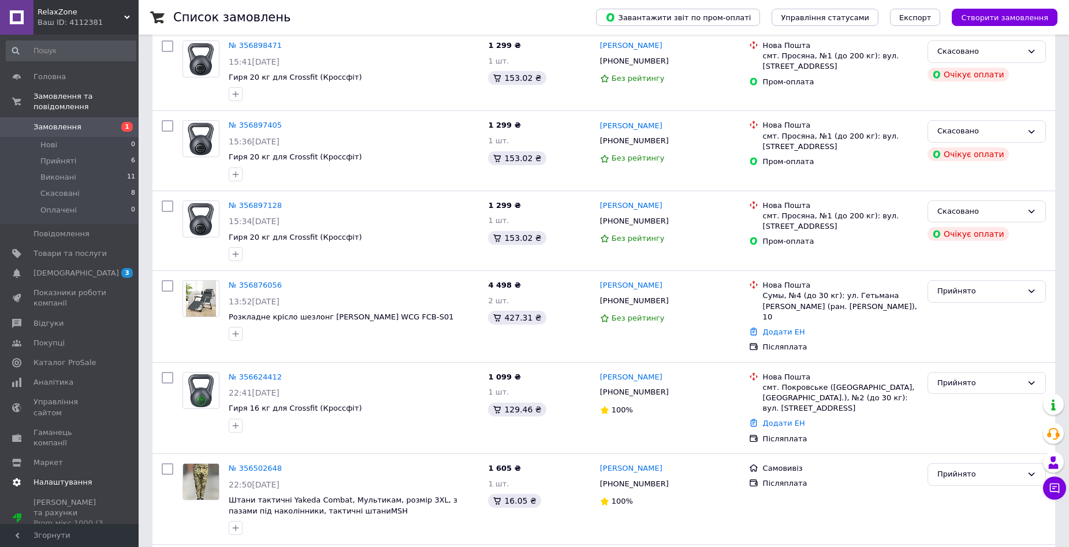
click at [95, 477] on span "Налаштування" at bounding box center [69, 482] width 73 height 10
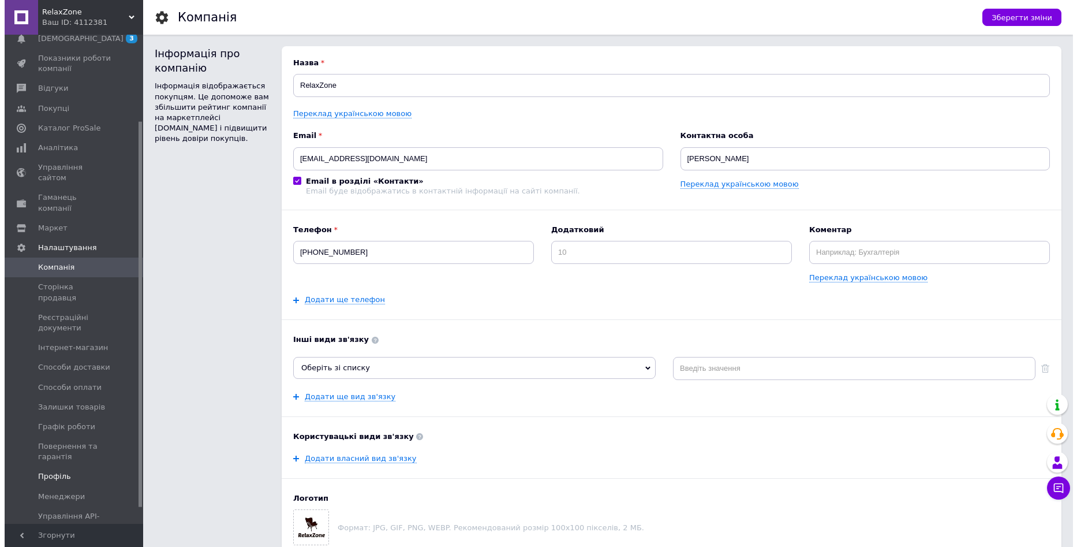
scroll to position [115, 0]
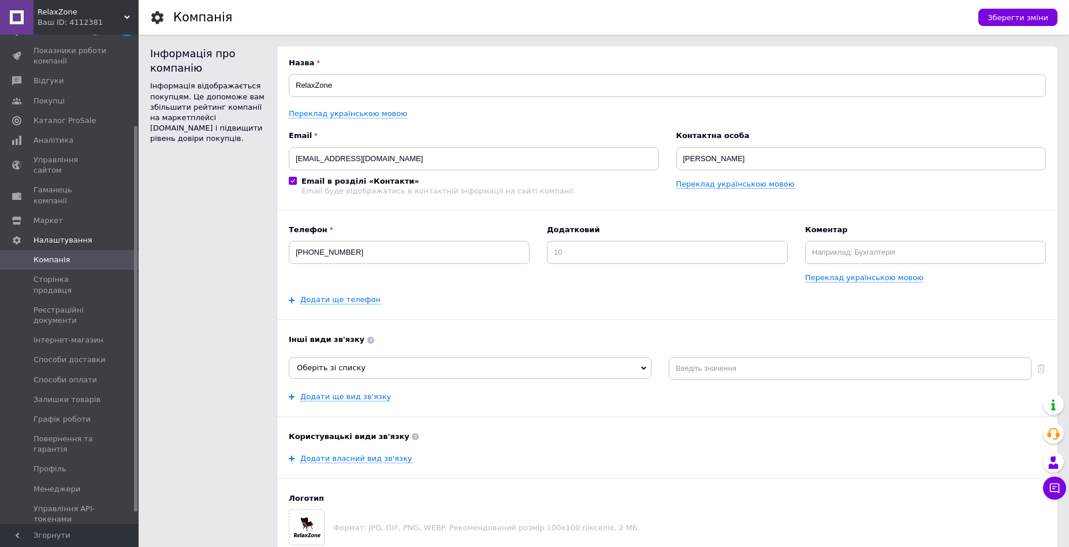
click at [77, 533] on span "Тарифи та рахунки Prom мікс 1000 (3 місяці)" at bounding box center [69, 554] width 73 height 42
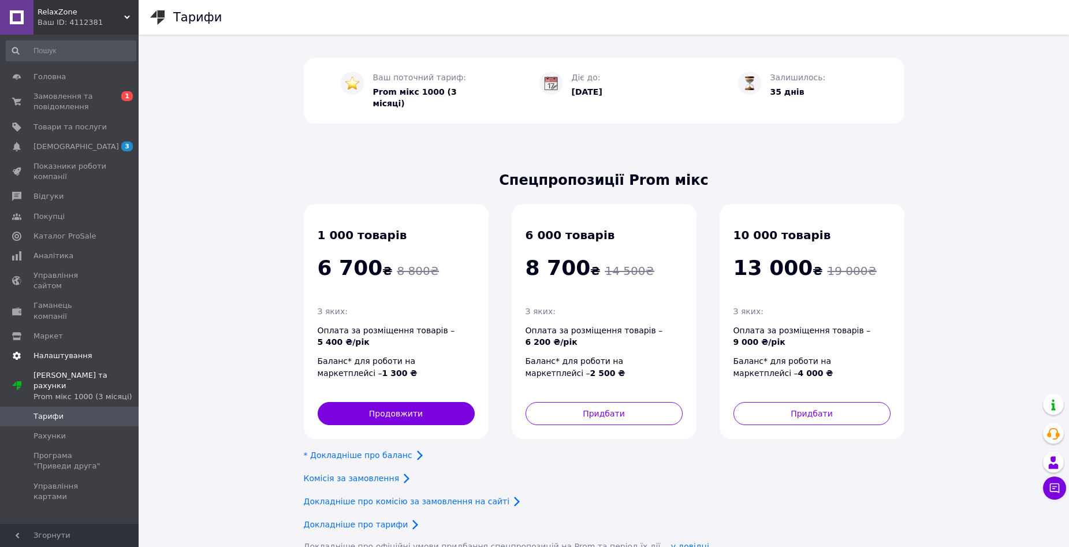
click at [87, 350] on span "Налаштування" at bounding box center [69, 355] width 73 height 10
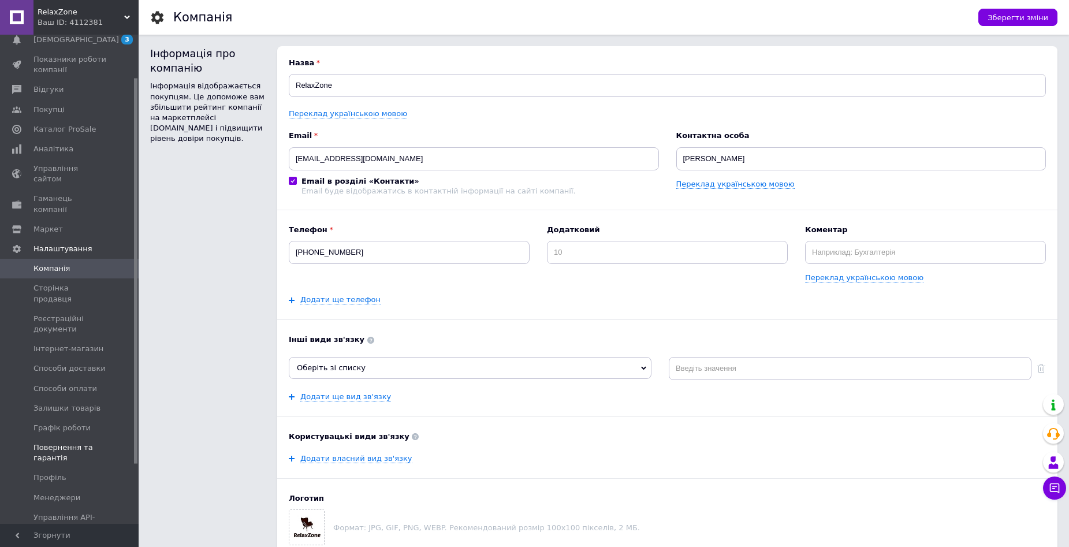
scroll to position [130, 0]
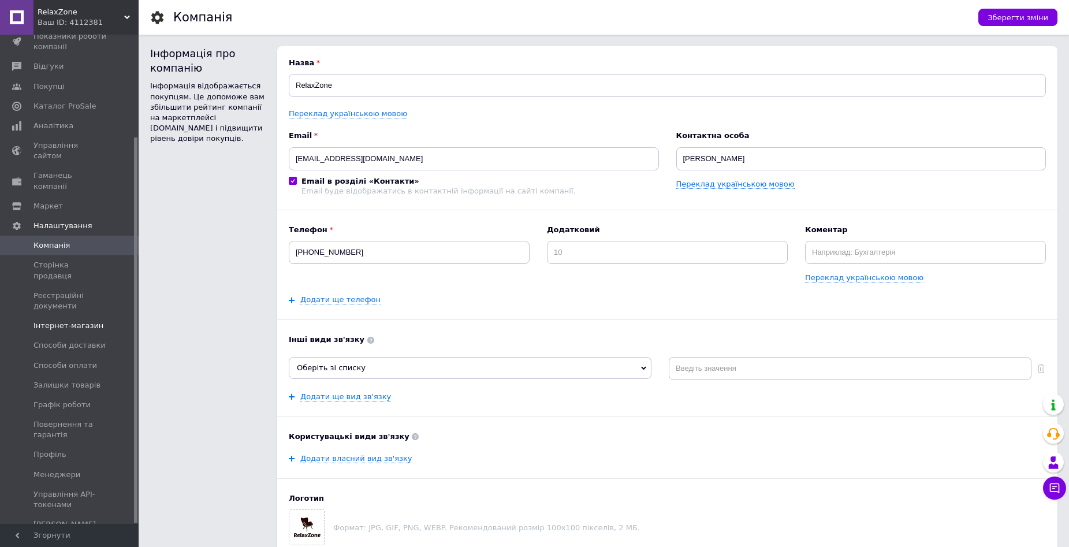
click at [92, 320] on span "Інтернет-магазин" at bounding box center [68, 325] width 70 height 10
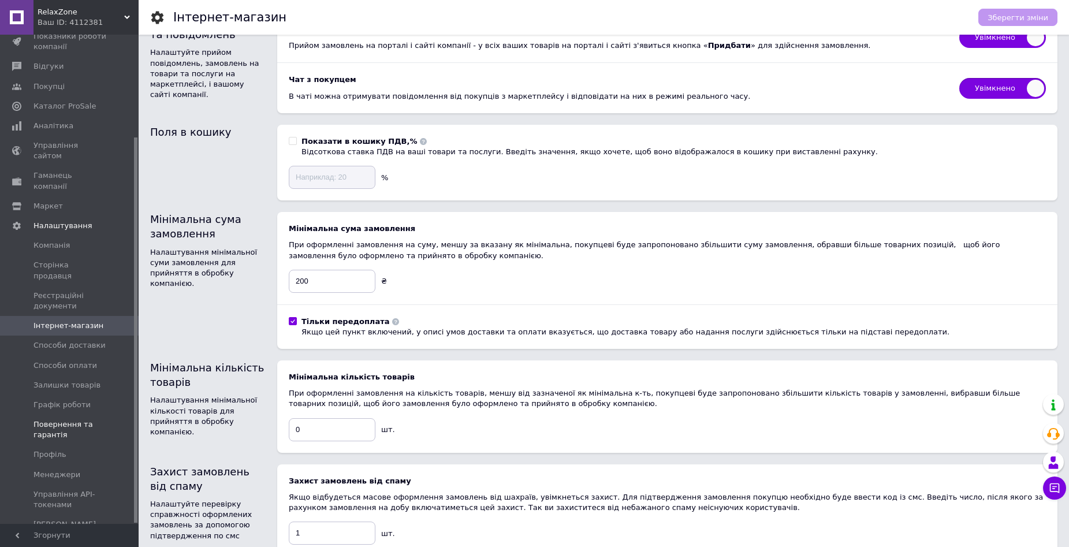
scroll to position [173, 0]
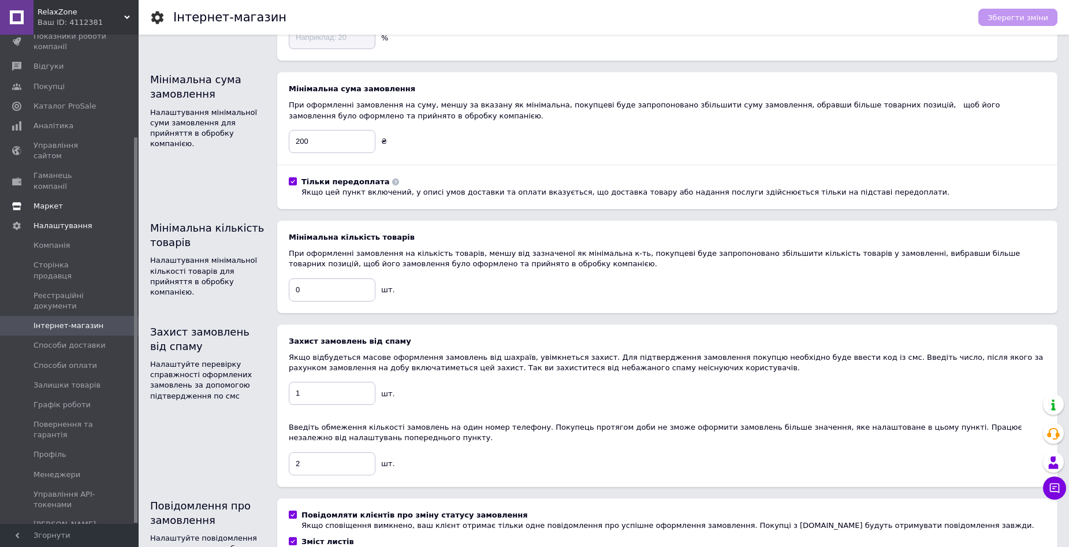
click at [63, 201] on span "Маркет" at bounding box center [69, 206] width 73 height 10
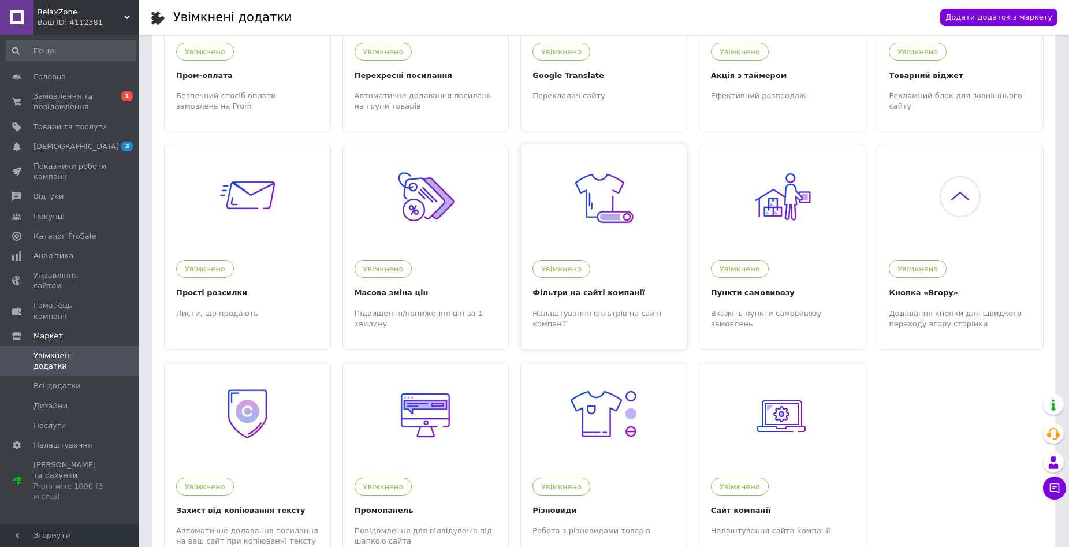
scroll to position [173, 0]
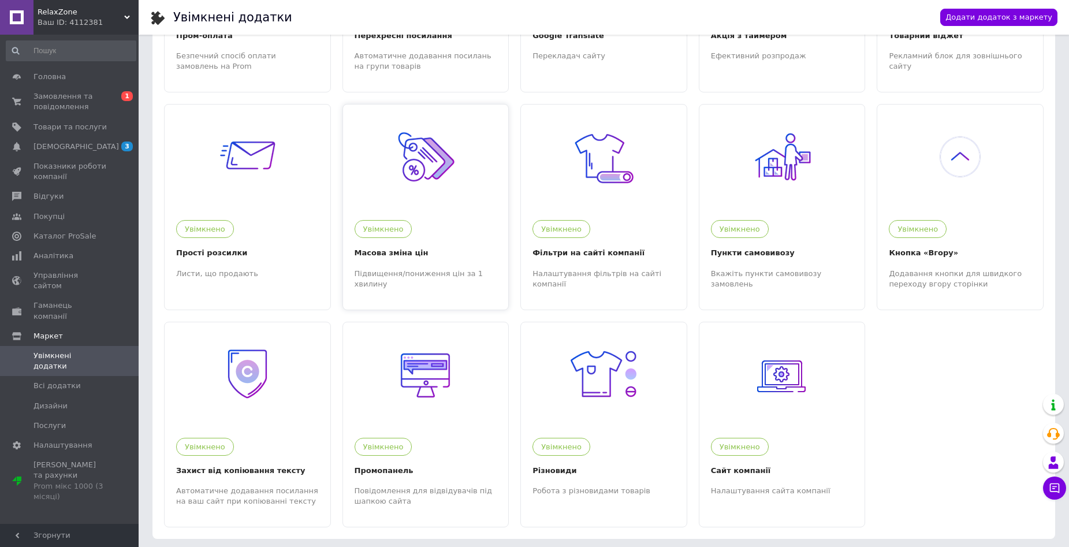
click at [420, 183] on img at bounding box center [425, 156] width 71 height 71
drag, startPoint x: 89, startPoint y: 135, endPoint x: 96, endPoint y: 135, distance: 7.0
click at [89, 134] on link "Товари та послуги" at bounding box center [71, 127] width 142 height 20
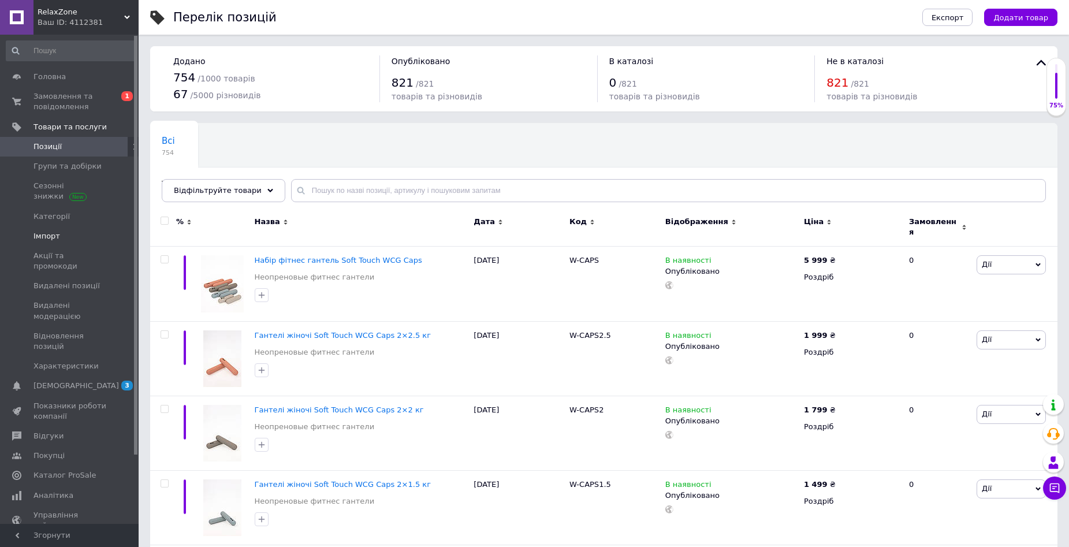
click at [81, 231] on span "Імпорт" at bounding box center [69, 236] width 73 height 10
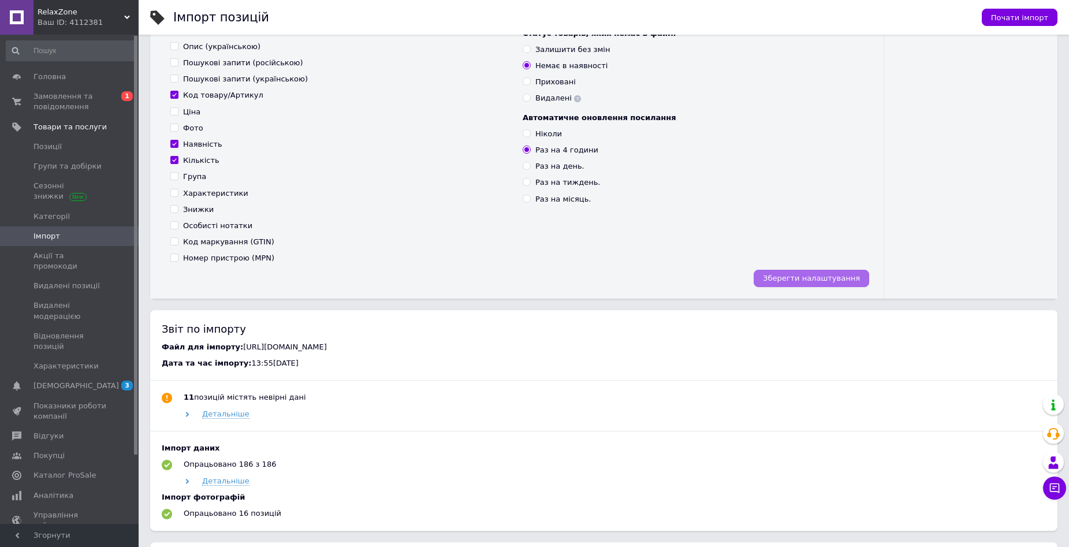
click at [794, 277] on span "Зберегти налаштування" at bounding box center [811, 278] width 97 height 9
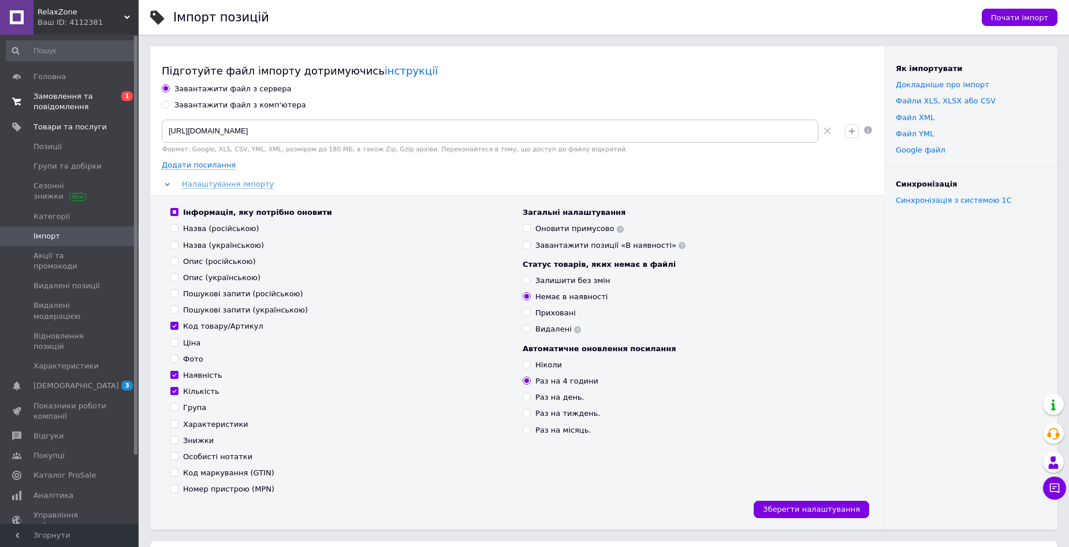
click at [80, 99] on span "Замовлення та повідомлення" at bounding box center [69, 101] width 73 height 21
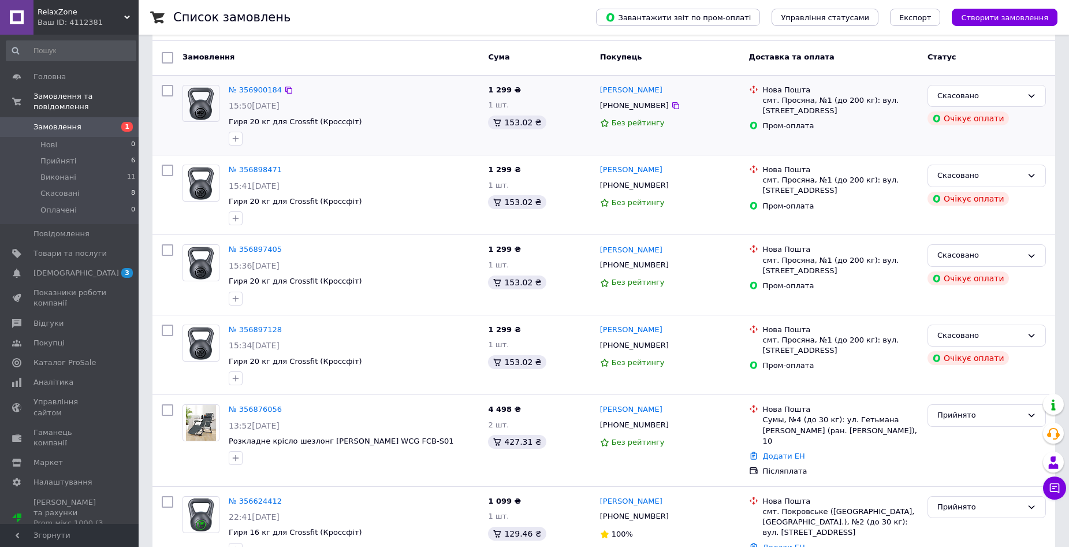
scroll to position [115, 0]
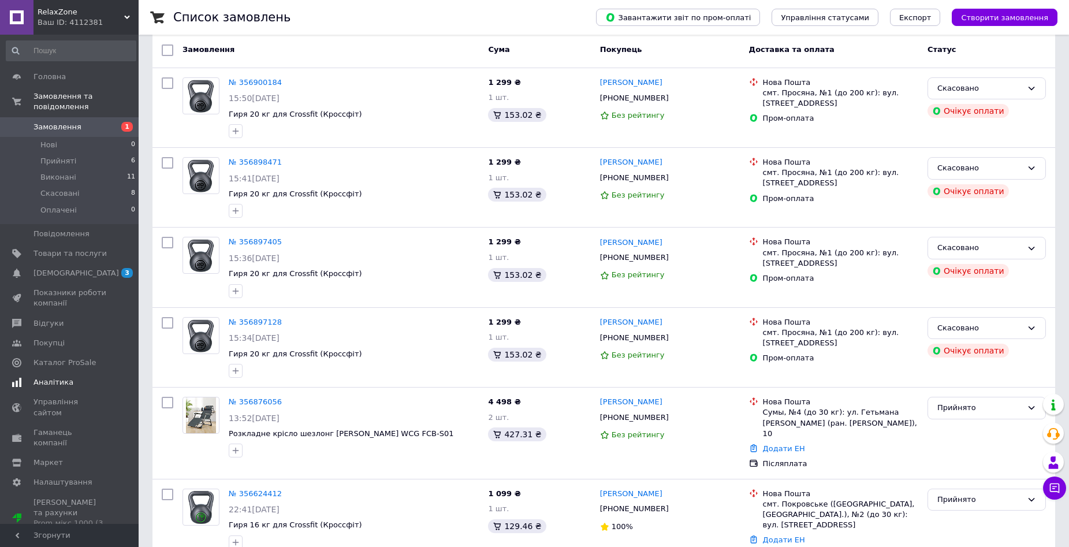
click at [59, 379] on link "Аналітика" at bounding box center [71, 382] width 142 height 20
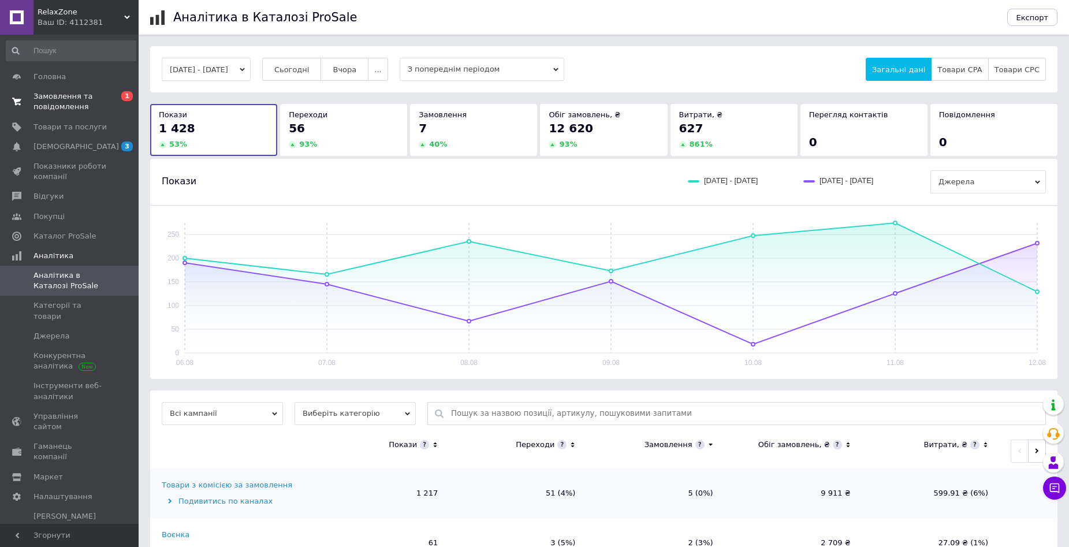
click at [92, 93] on span "Замовлення та повідомлення" at bounding box center [69, 101] width 73 height 21
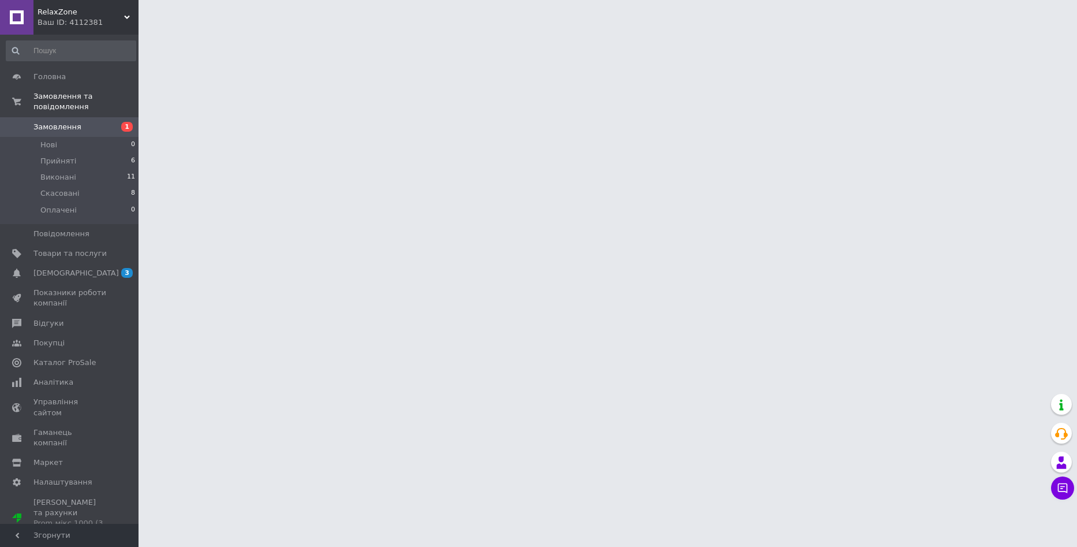
click at [121, 20] on div "Ваш ID: 4112381" at bounding box center [88, 22] width 101 height 10
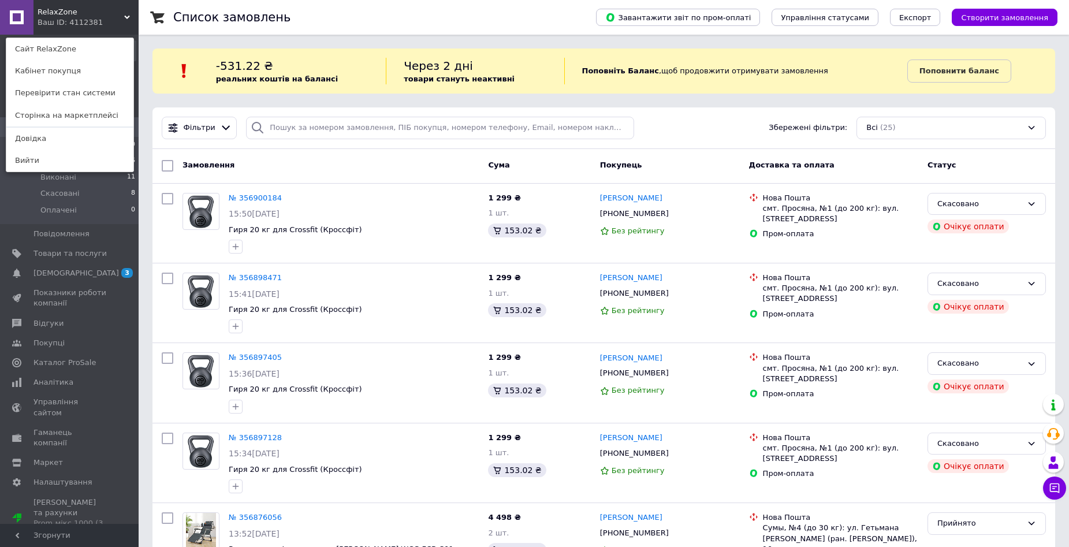
click at [130, 14] on div "RelaxZone Ваш ID: 4112381 Сайт RelaxZone Кабінет покупця Перевірити стан систем…" at bounding box center [69, 17] width 139 height 35
